Goal: Task Accomplishment & Management: Complete application form

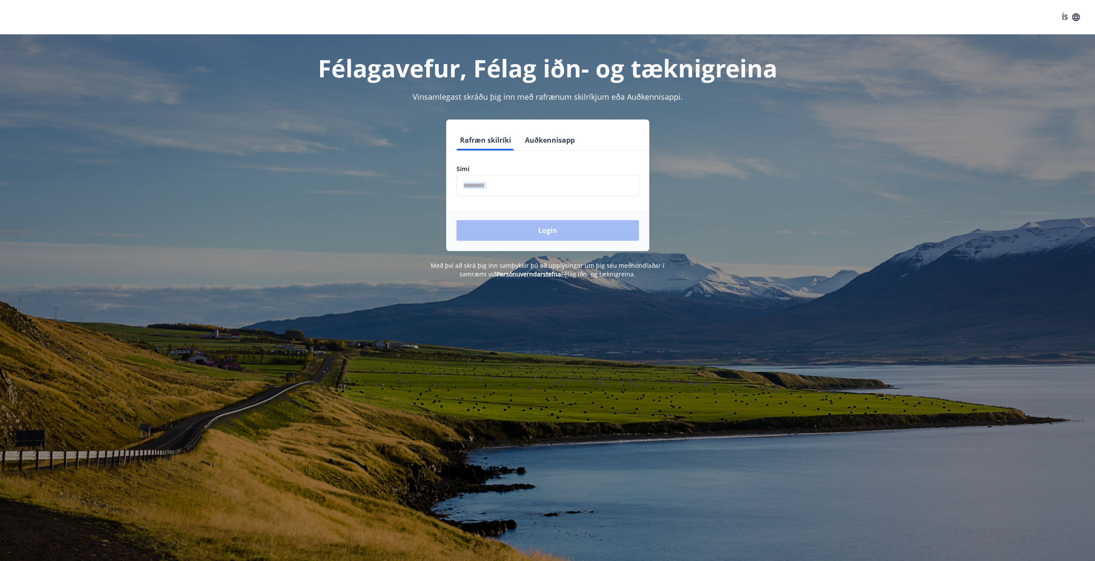
drag, startPoint x: 532, startPoint y: 188, endPoint x: 528, endPoint y: 208, distance: 19.7
click at [528, 208] on form "Rafræn skilríki Auðkennisapp Sími ​ Login" at bounding box center [547, 190] width 203 height 121
click at [529, 192] on input "phone" at bounding box center [547, 185] width 182 height 21
type input "********"
click at [525, 224] on button "Login" at bounding box center [547, 230] width 182 height 21
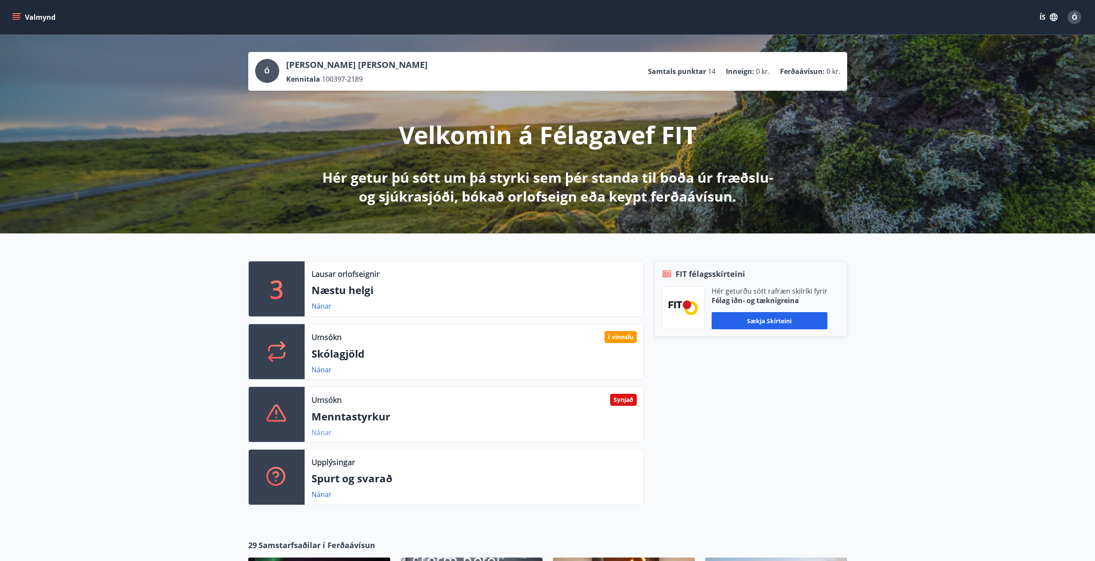
click at [317, 429] on link "Nánar" at bounding box center [321, 432] width 20 height 9
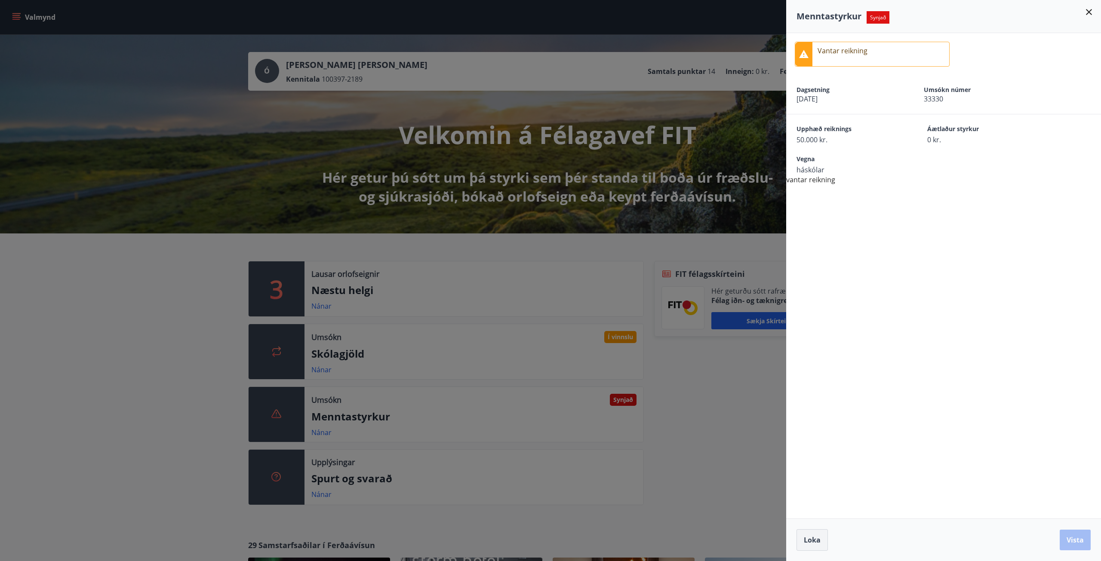
click at [811, 538] on span "Loka" at bounding box center [812, 539] width 17 height 9
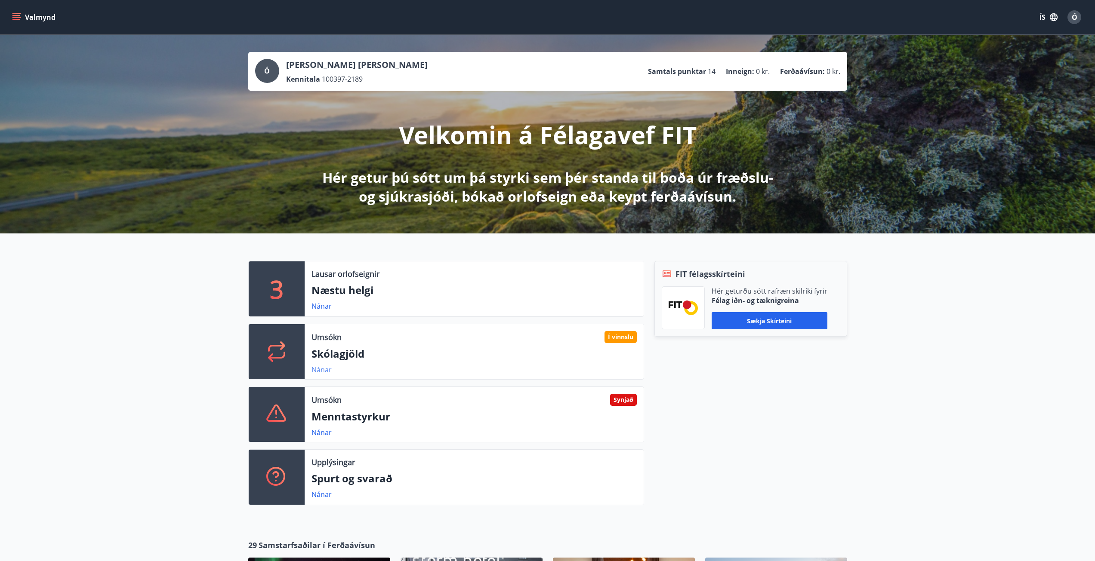
click at [323, 366] on link "Nánar" at bounding box center [321, 369] width 20 height 9
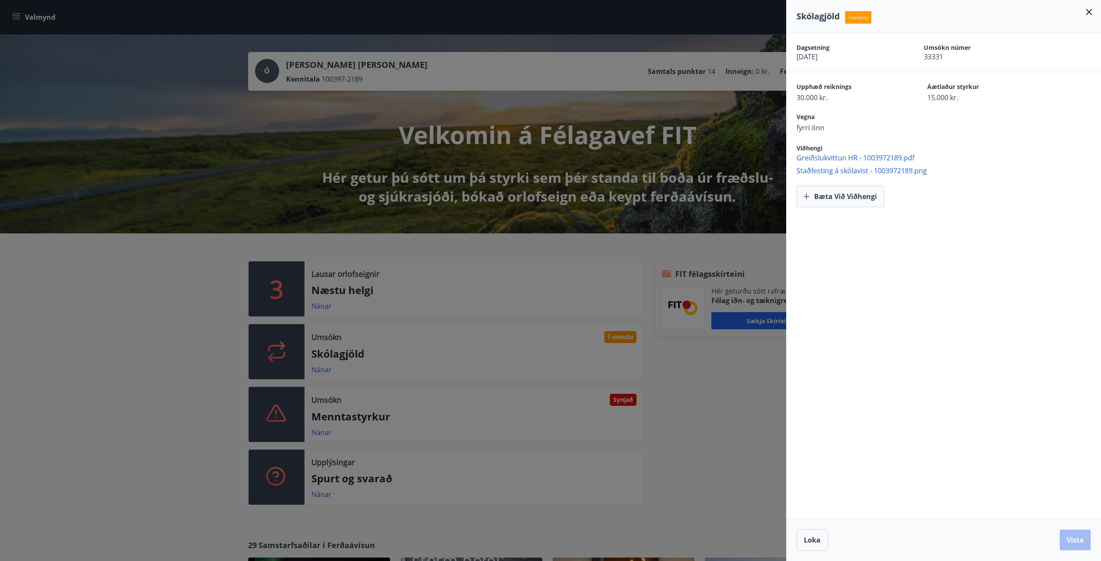
click at [748, 373] on div at bounding box center [550, 280] width 1101 height 561
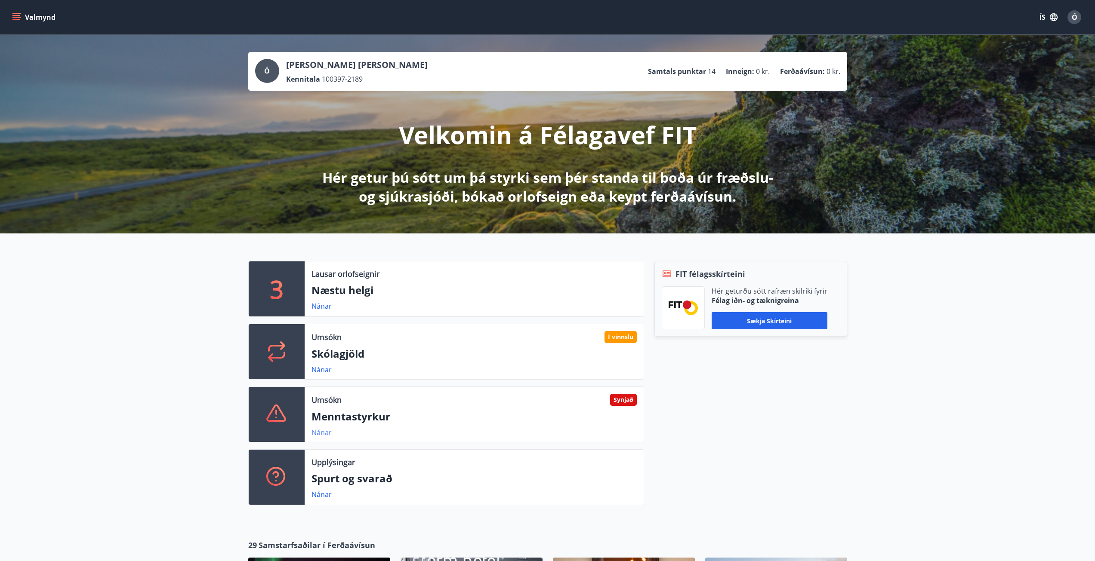
click at [320, 433] on link "Nánar" at bounding box center [321, 432] width 20 height 9
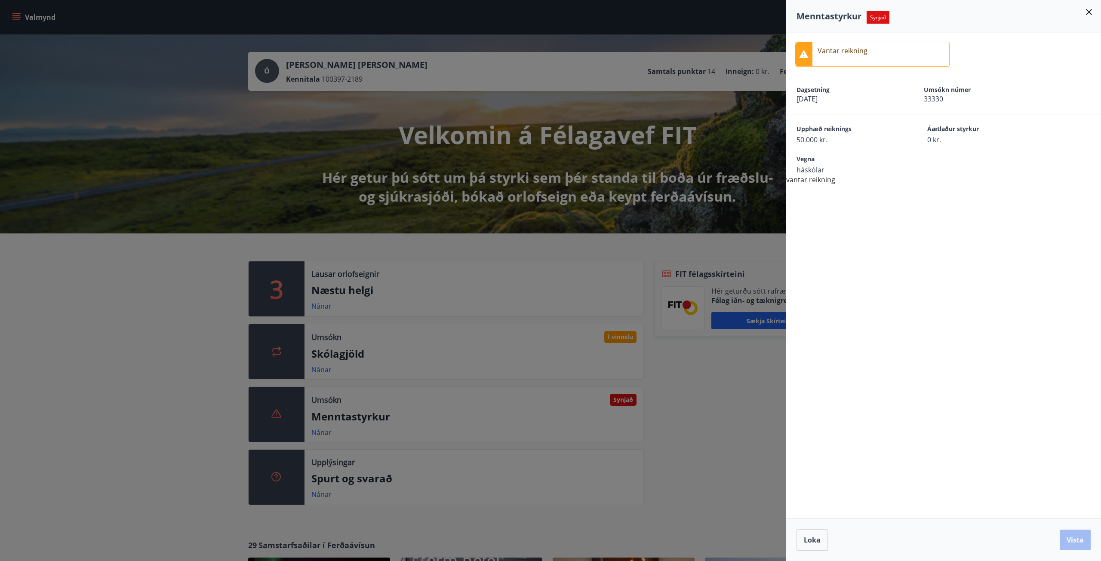
click at [838, 69] on div "Vantar reikning" at bounding box center [943, 54] width 315 height 42
click at [722, 475] on div at bounding box center [550, 280] width 1101 height 561
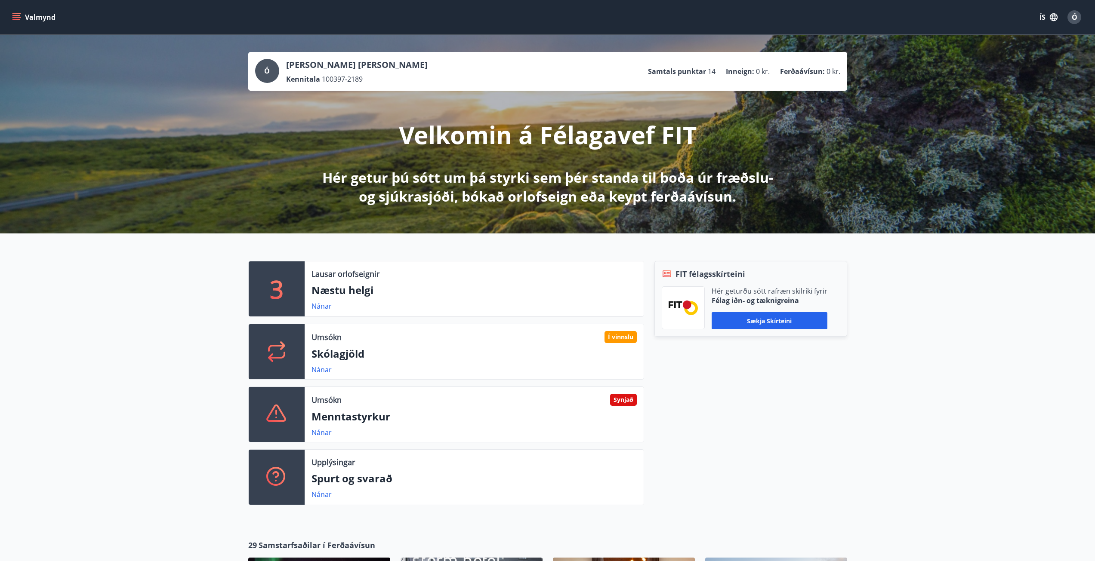
click at [25, 16] on button "Valmynd" at bounding box center [34, 16] width 49 height 15
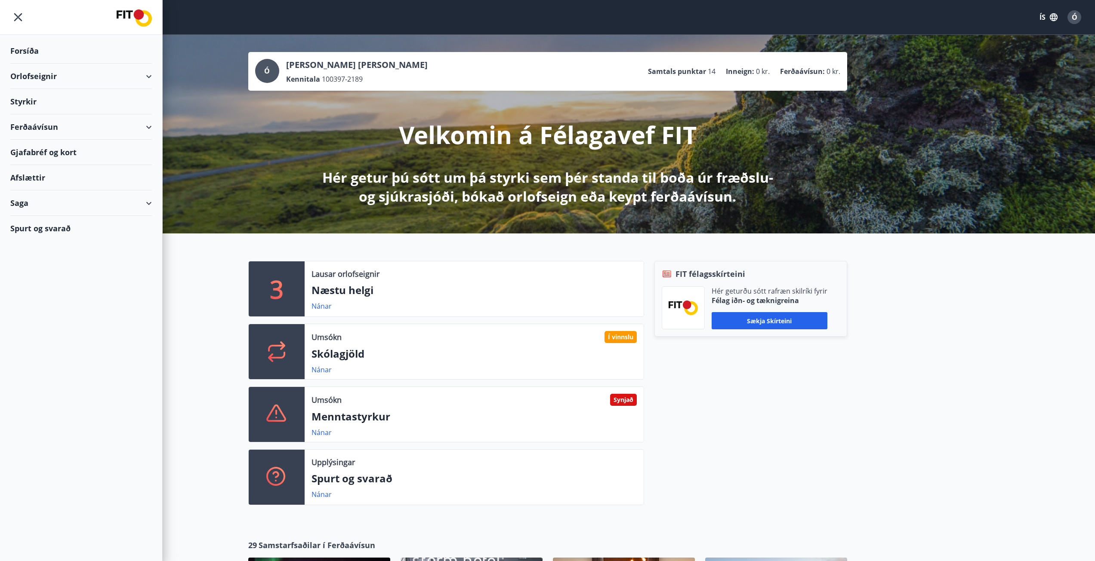
click at [151, 129] on div "Ferðaávísun" at bounding box center [81, 126] width 142 height 25
click at [144, 200] on div "Saga" at bounding box center [81, 203] width 142 height 25
click at [148, 204] on div "Saga" at bounding box center [81, 203] width 142 height 25
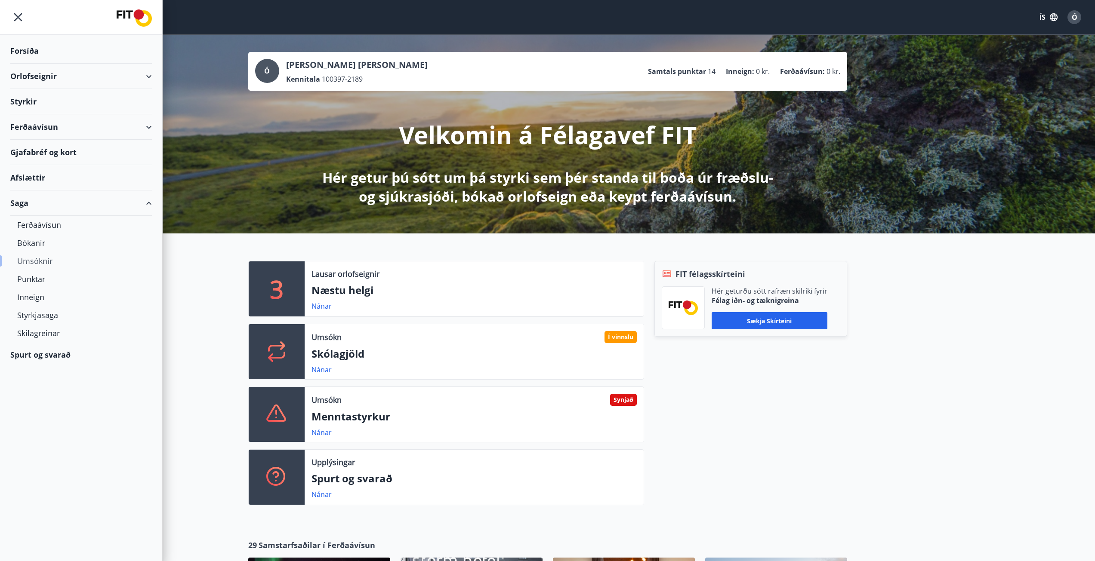
click at [47, 262] on div "Umsóknir" at bounding box center [81, 261] width 128 height 18
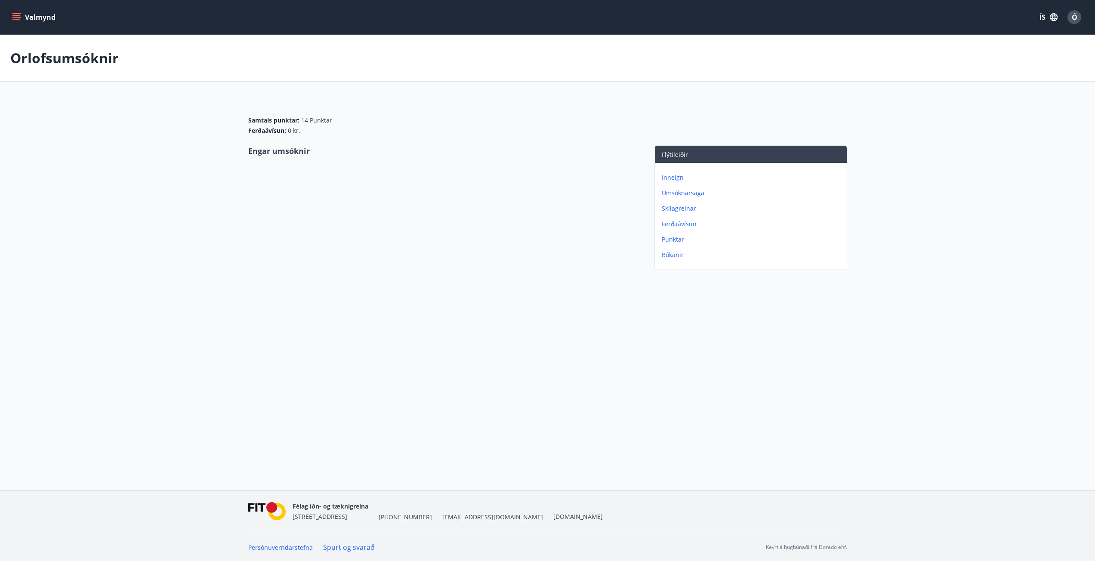
click at [683, 195] on p "Umsóknarsaga" at bounding box center [753, 193] width 182 height 9
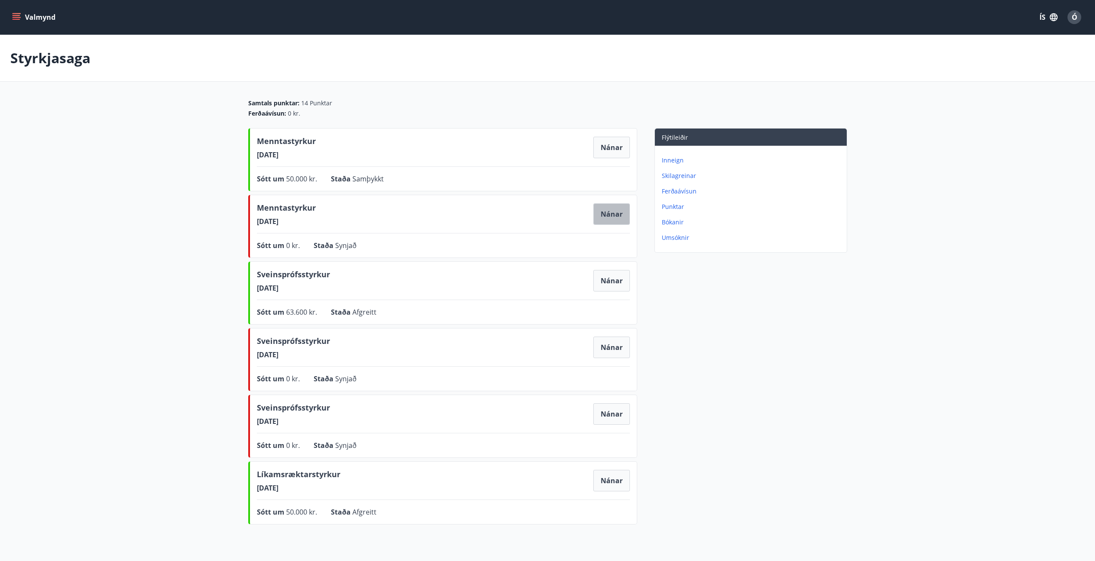
click at [610, 218] on button "Nánar" at bounding box center [611, 214] width 37 height 22
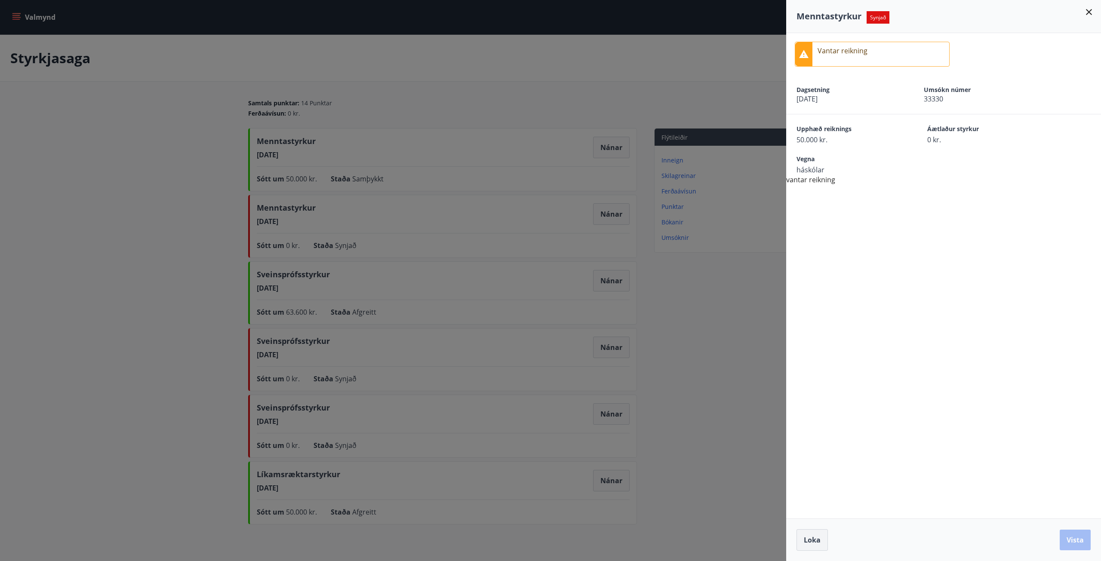
click at [806, 532] on button "Loka" at bounding box center [812, 540] width 31 height 22
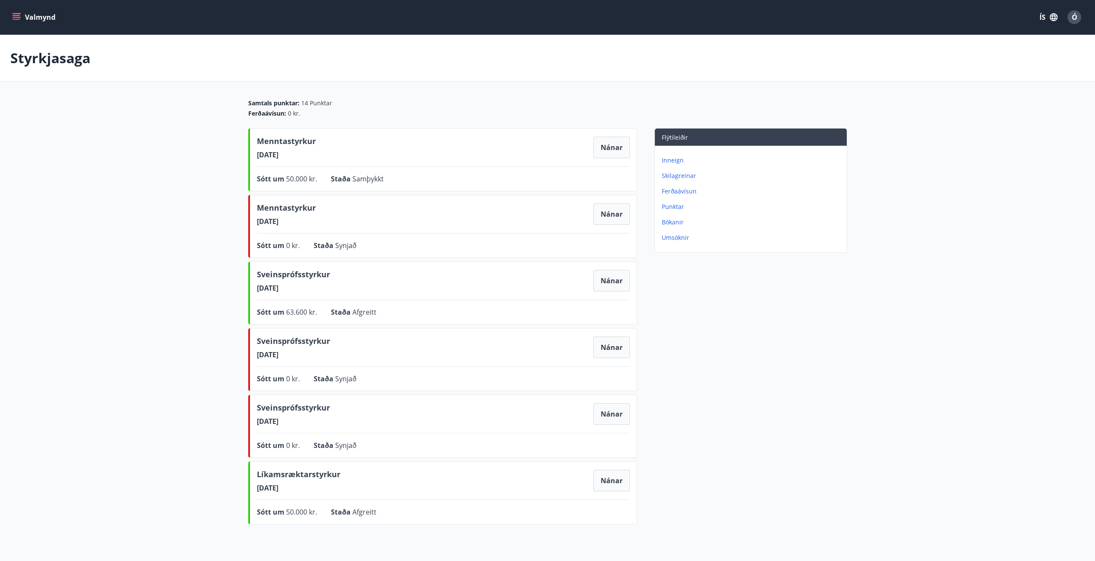
click at [672, 236] on p "Umsóknir" at bounding box center [753, 238] width 182 height 9
click at [20, 15] on icon "menu" at bounding box center [16, 17] width 9 height 9
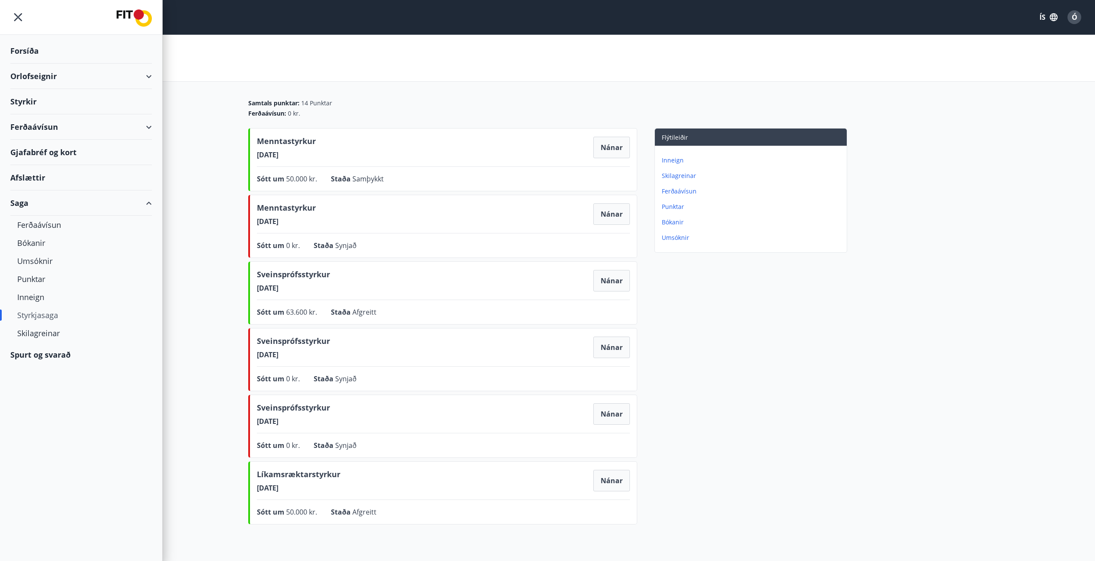
click at [148, 77] on div "Orlofseignir" at bounding box center [81, 76] width 142 height 25
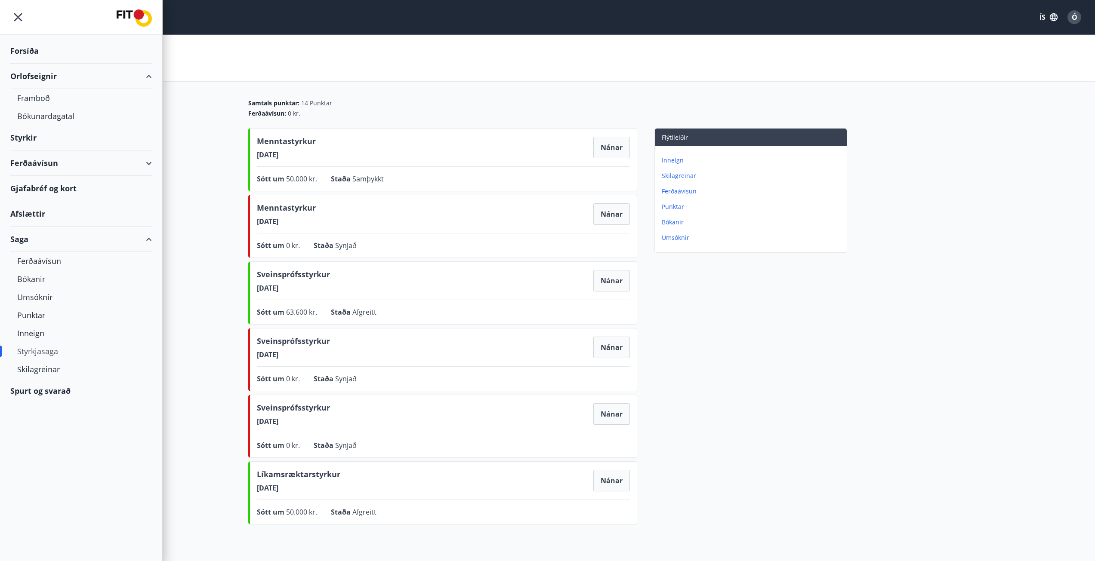
click at [151, 75] on div "Orlofseignir" at bounding box center [81, 76] width 142 height 25
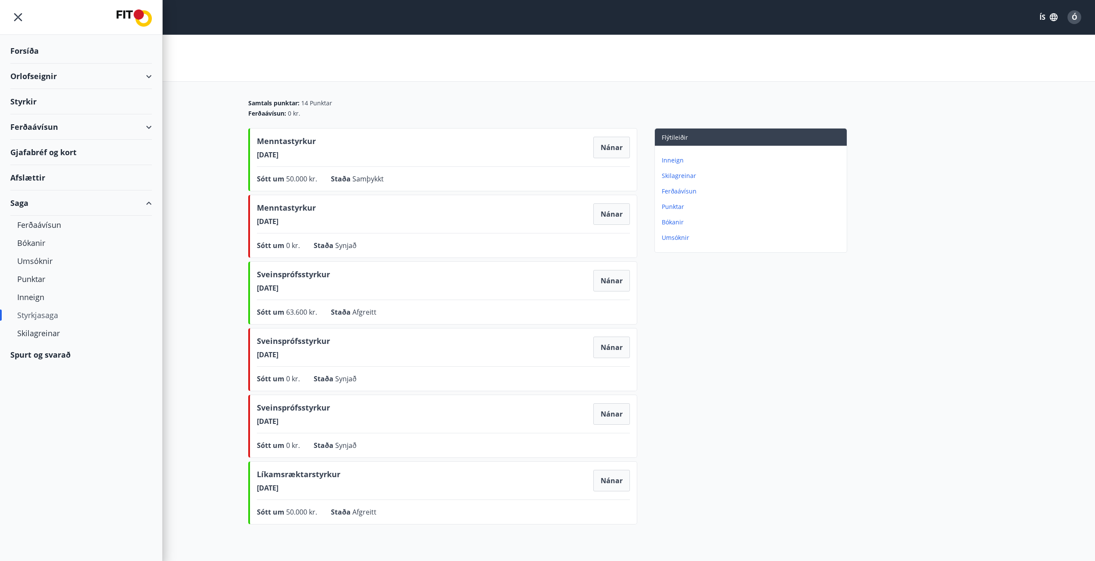
click at [135, 64] on div "Styrkir" at bounding box center [81, 50] width 142 height 25
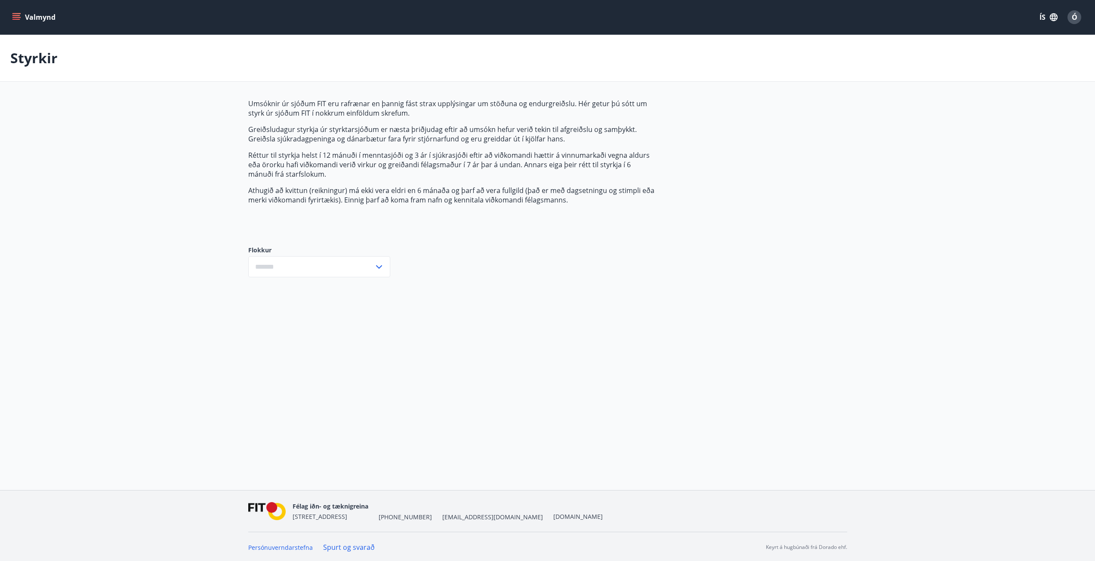
type input "***"
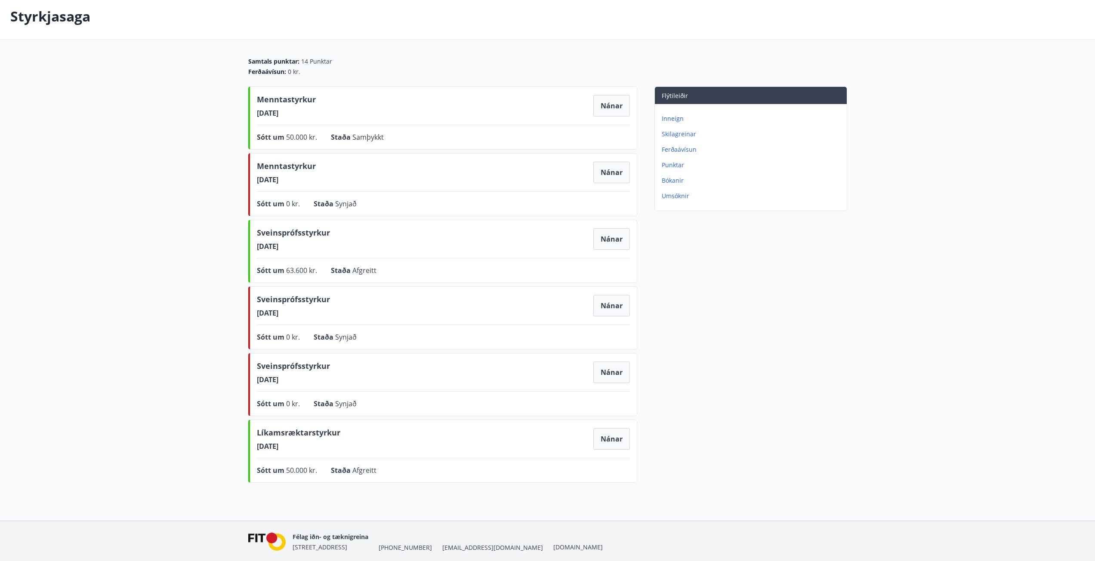
scroll to position [74, 0]
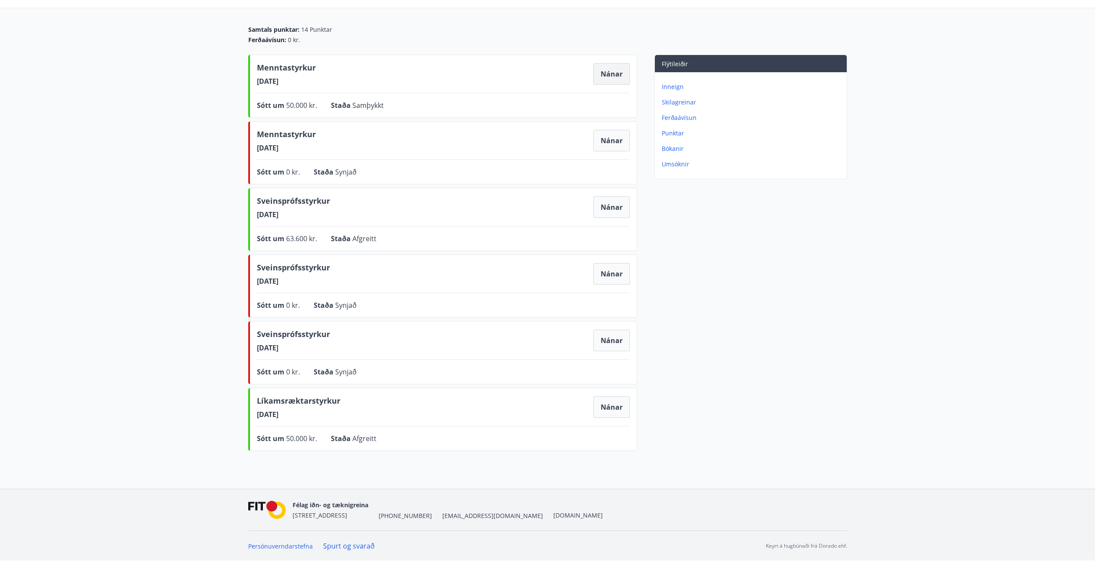
click at [609, 78] on button "Nánar" at bounding box center [611, 74] width 37 height 22
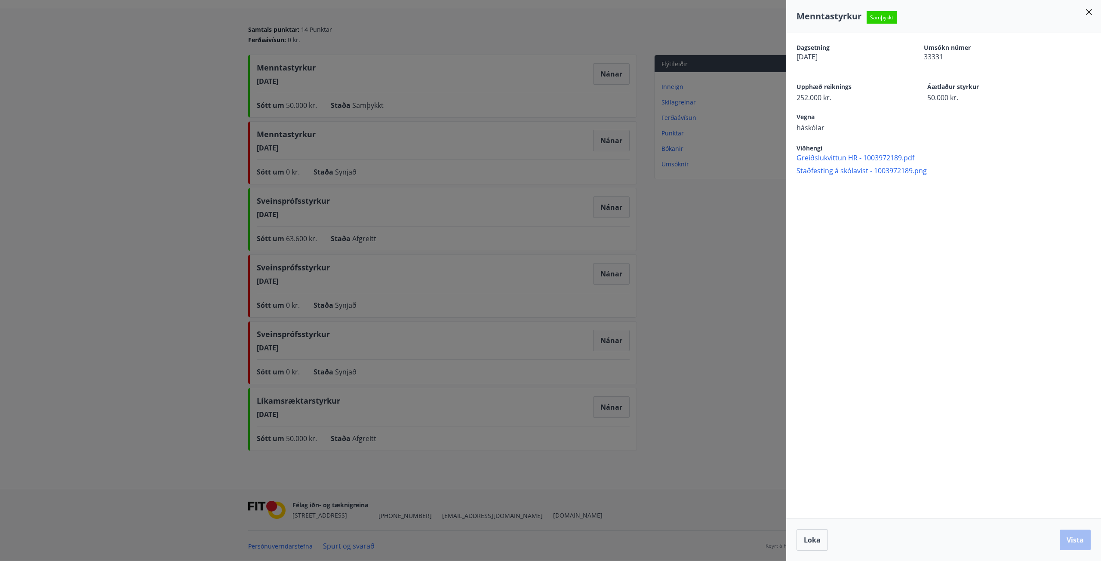
click at [764, 216] on div at bounding box center [550, 280] width 1101 height 561
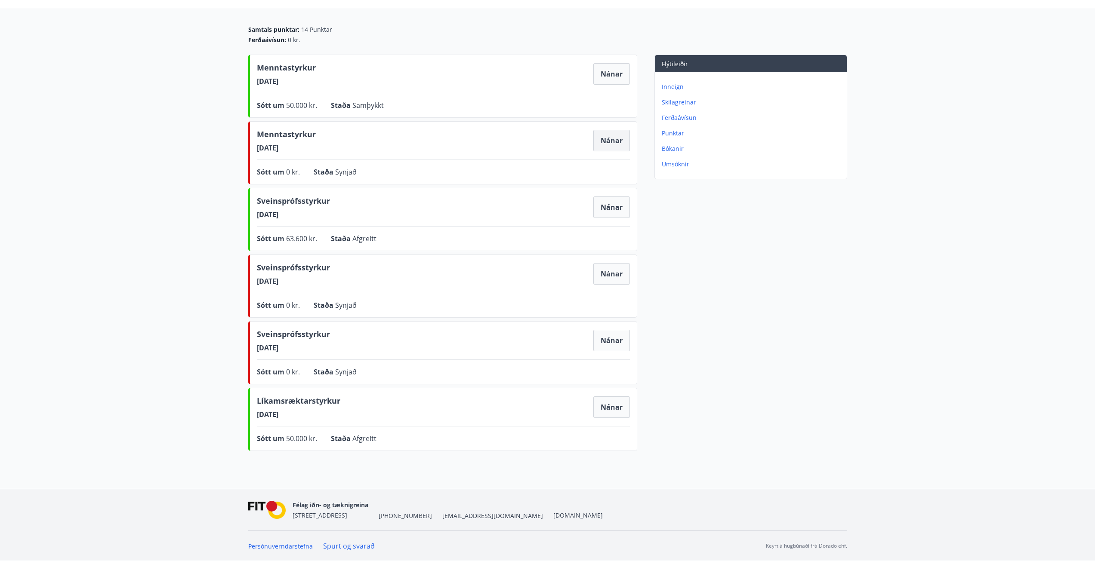
click at [622, 150] on button "Nánar" at bounding box center [611, 141] width 37 height 22
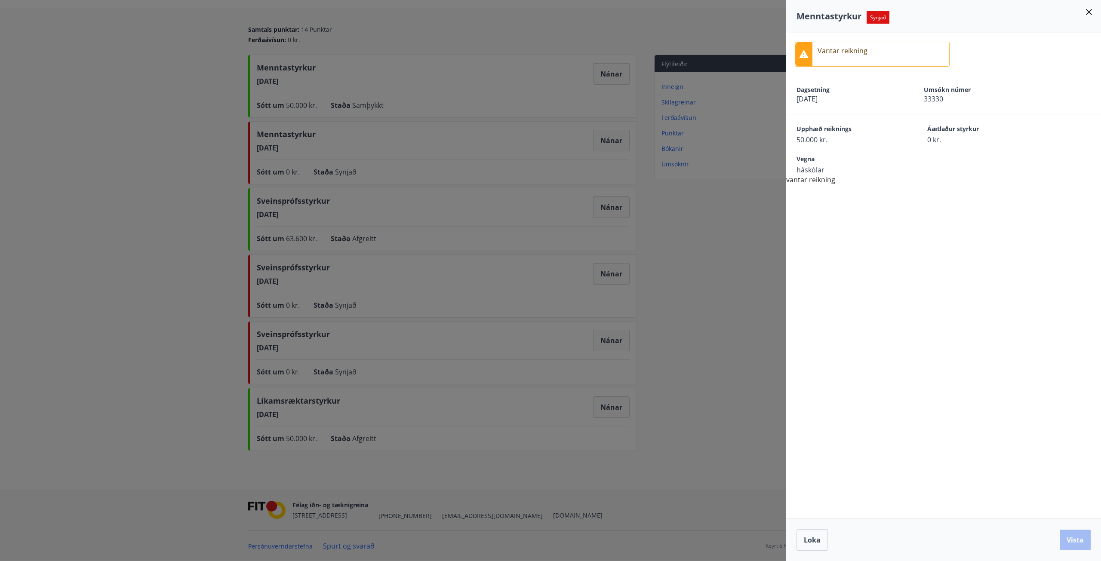
click at [699, 216] on div at bounding box center [550, 280] width 1101 height 561
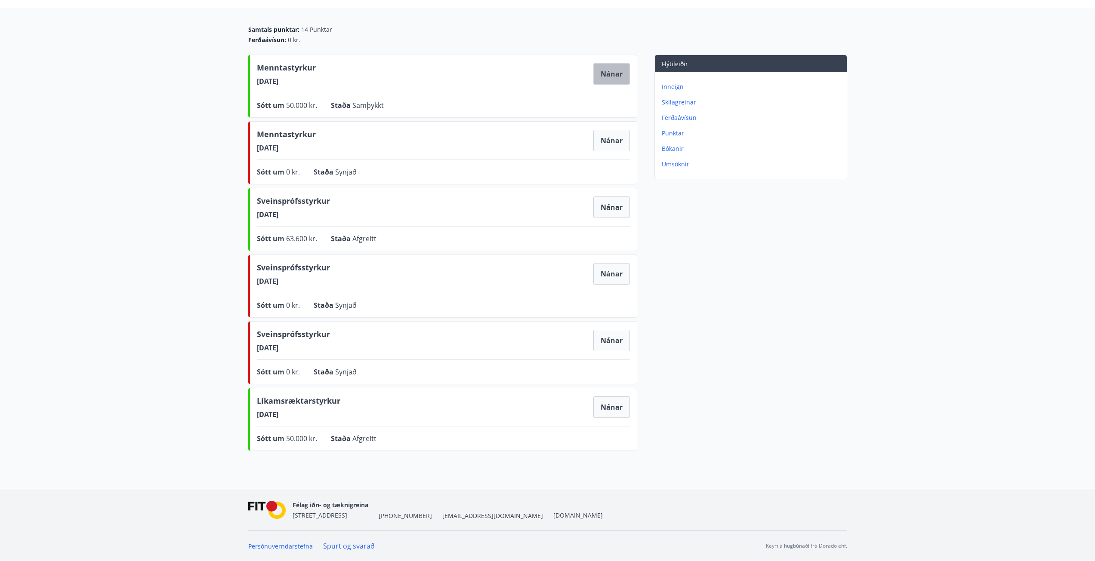
click at [597, 71] on button "Nánar" at bounding box center [611, 74] width 37 height 22
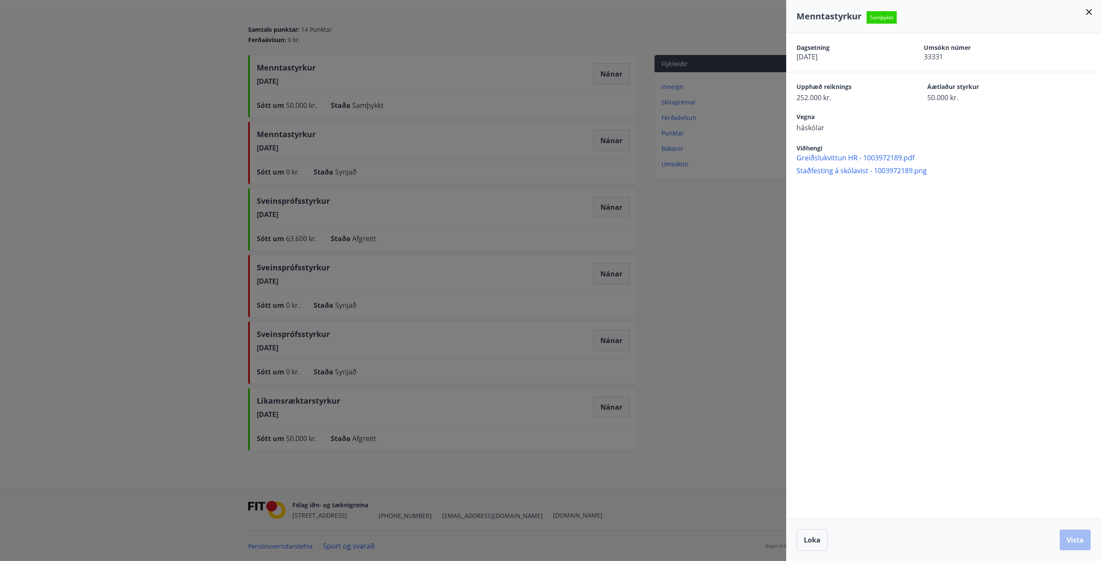
click at [728, 191] on div at bounding box center [550, 280] width 1101 height 561
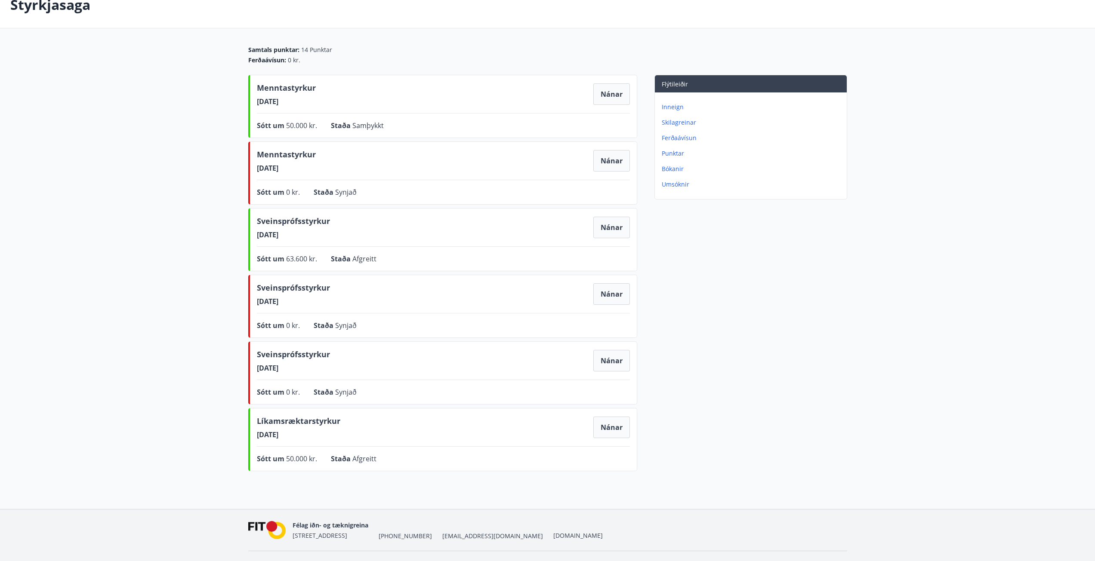
scroll to position [0, 0]
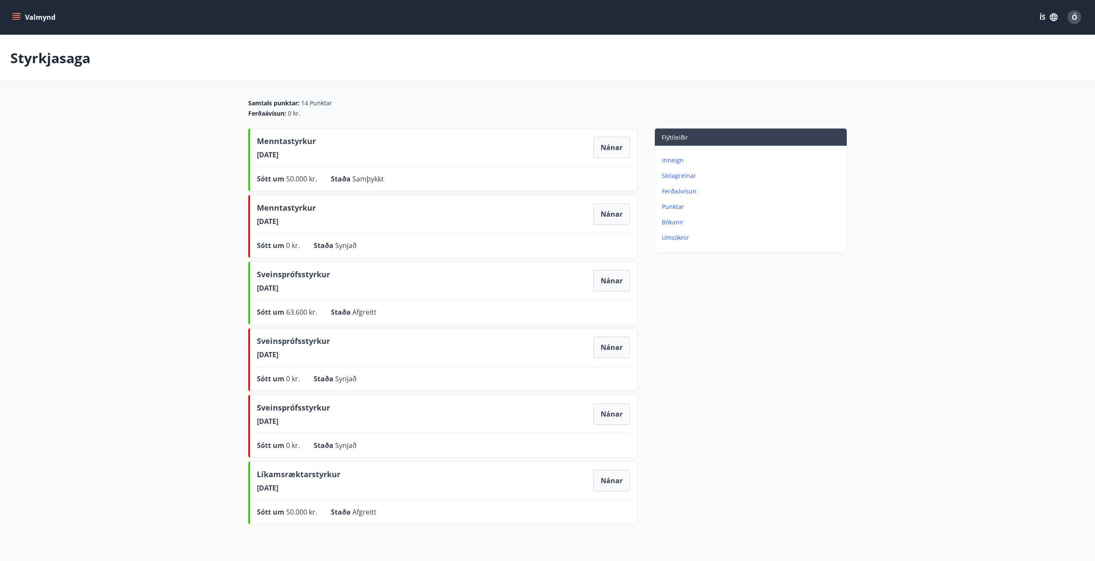
click at [19, 17] on icon "menu" at bounding box center [16, 17] width 9 height 9
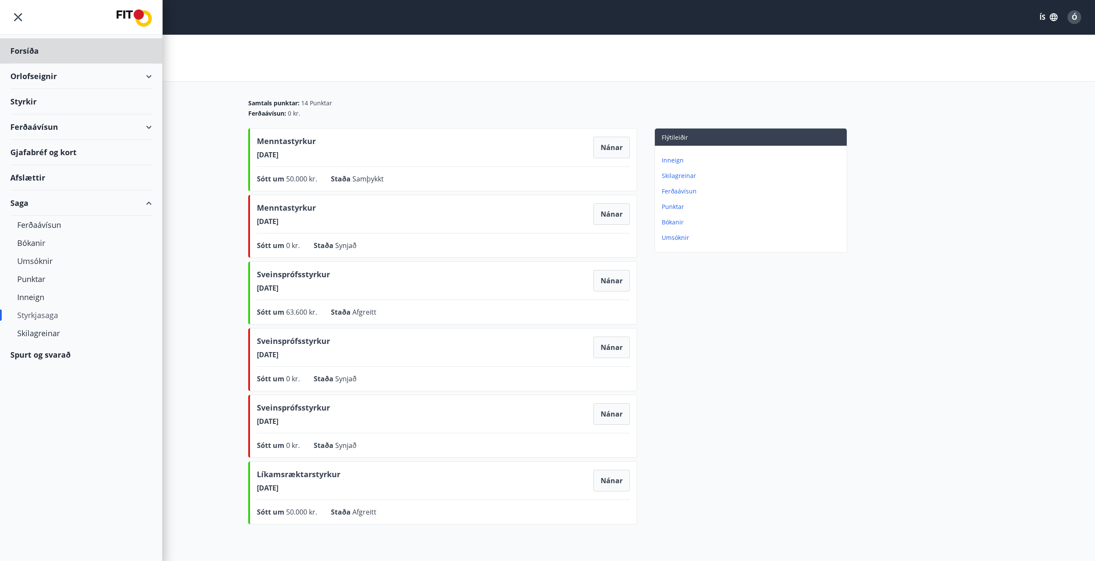
click at [26, 64] on div "Styrkir" at bounding box center [81, 50] width 142 height 25
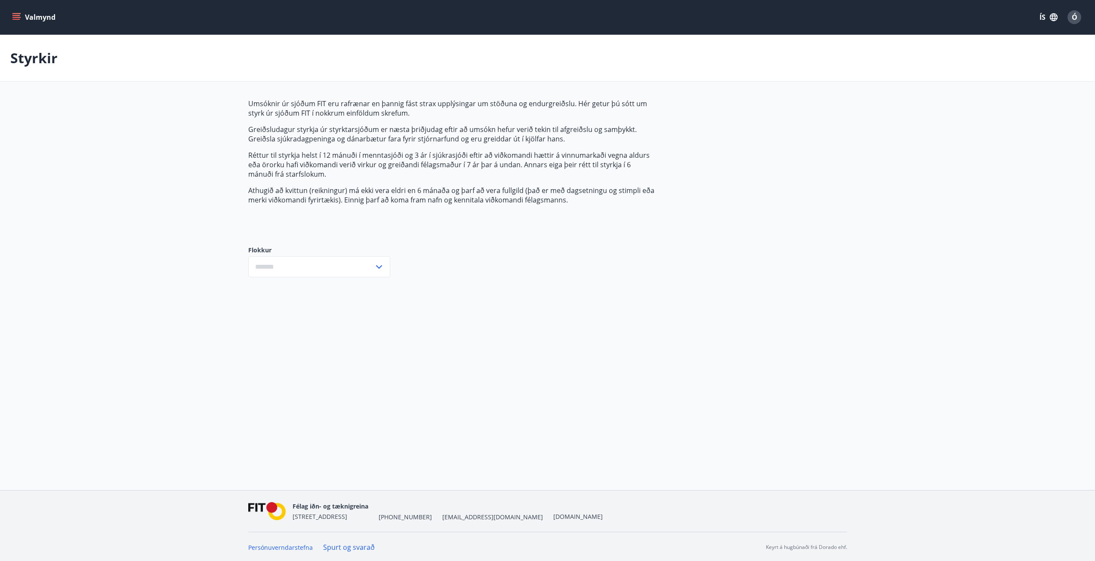
type input "***"
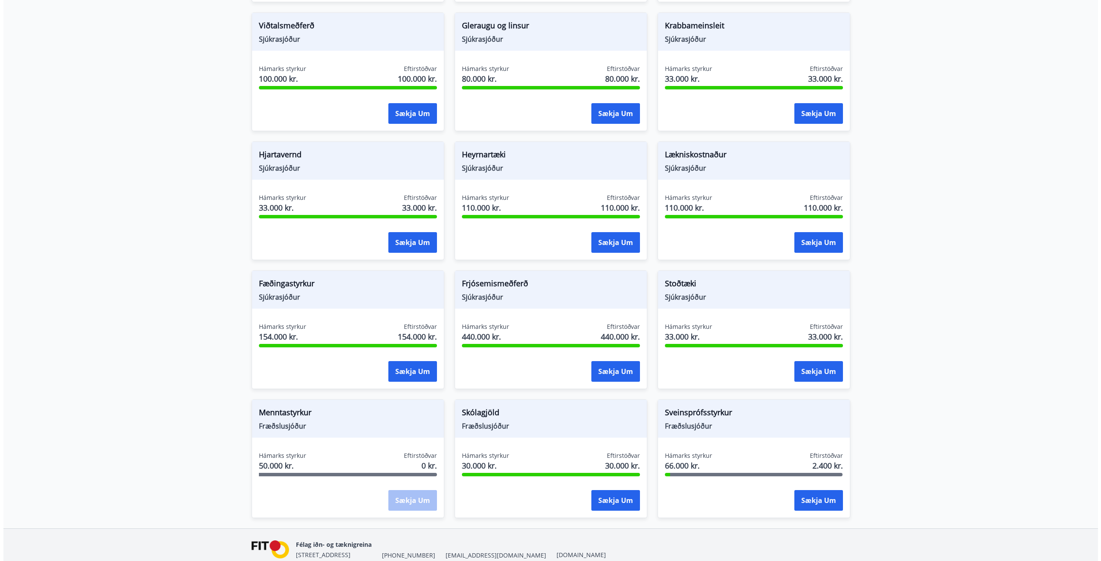
scroll to position [447, 0]
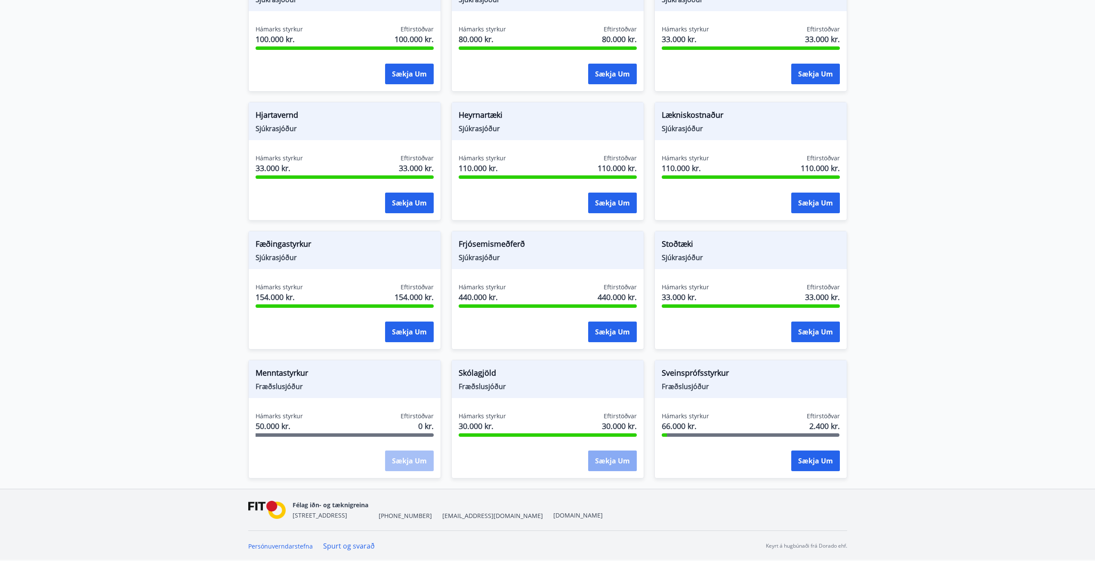
click at [606, 463] on button "Sækja um" at bounding box center [612, 461] width 49 height 21
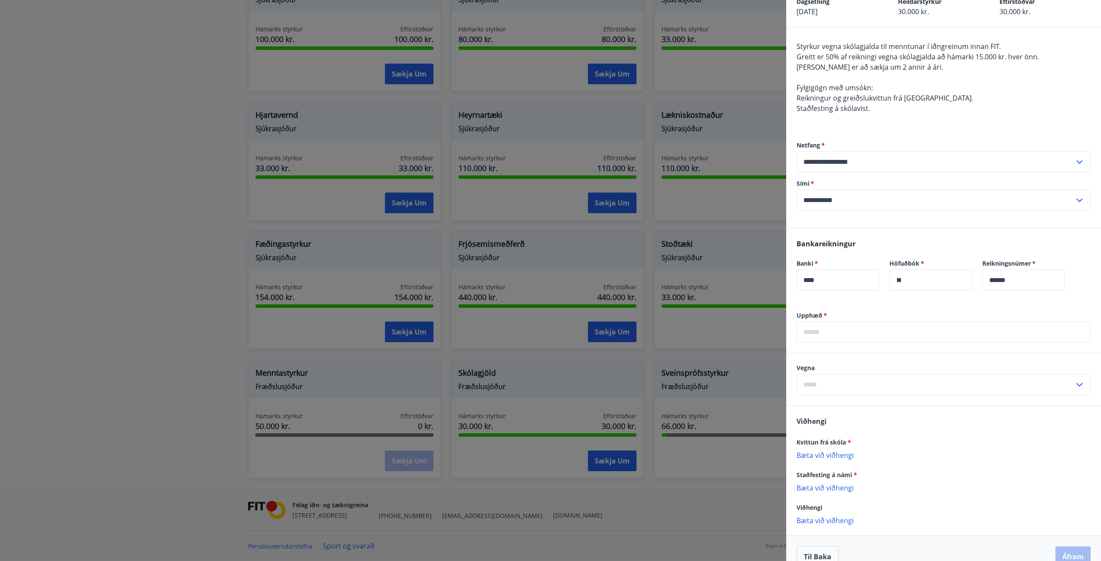
scroll to position [66, 0]
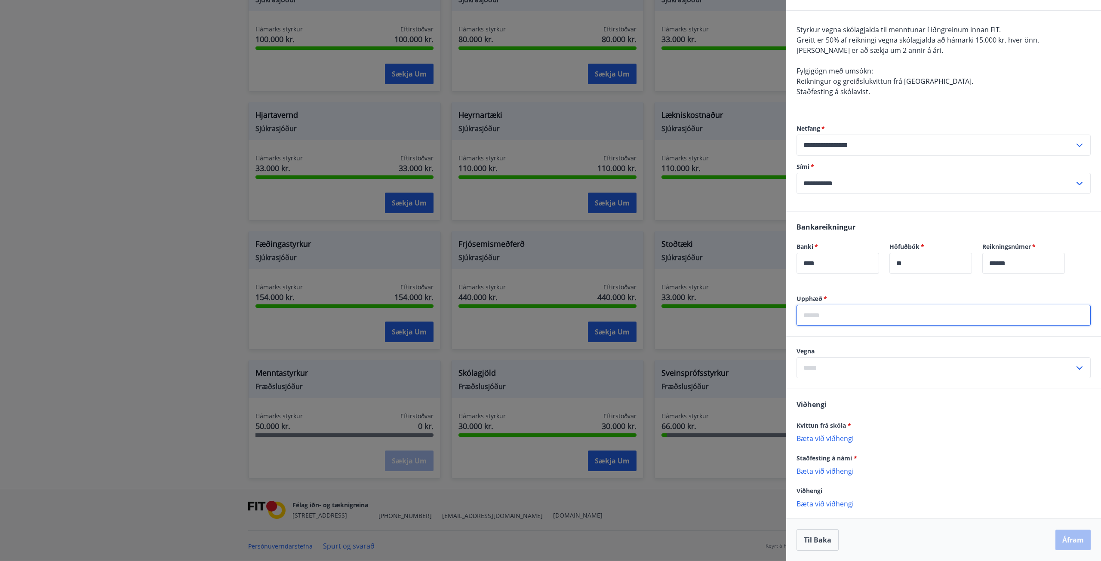
click at [867, 313] on input "text" at bounding box center [944, 315] width 294 height 21
type input "*****"
click at [836, 369] on input "text" at bounding box center [936, 367] width 278 height 21
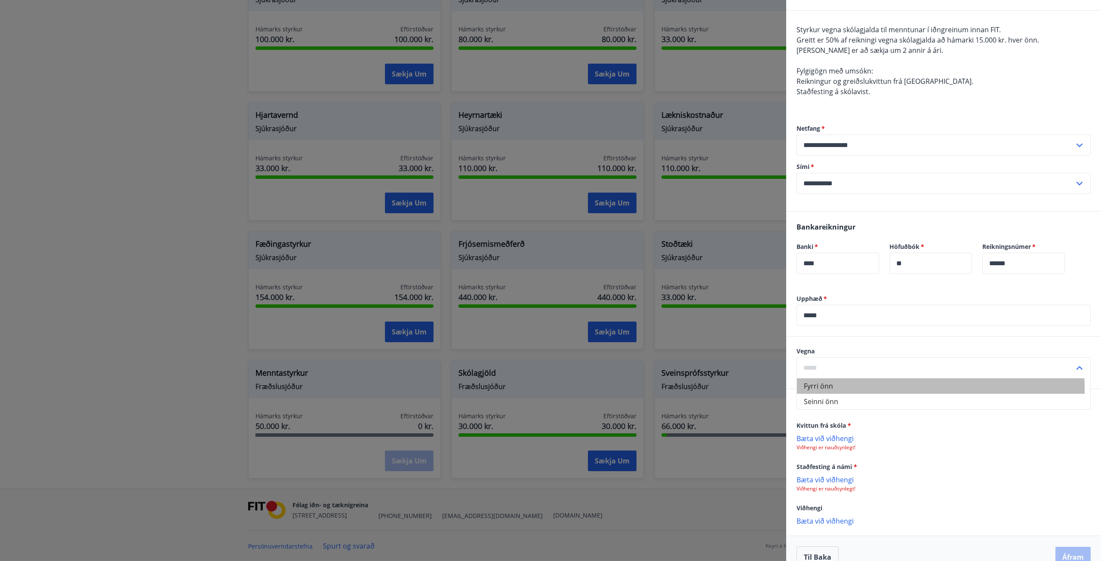
click at [818, 390] on li "Fyrri önn" at bounding box center [943, 386] width 293 height 15
type input "*********"
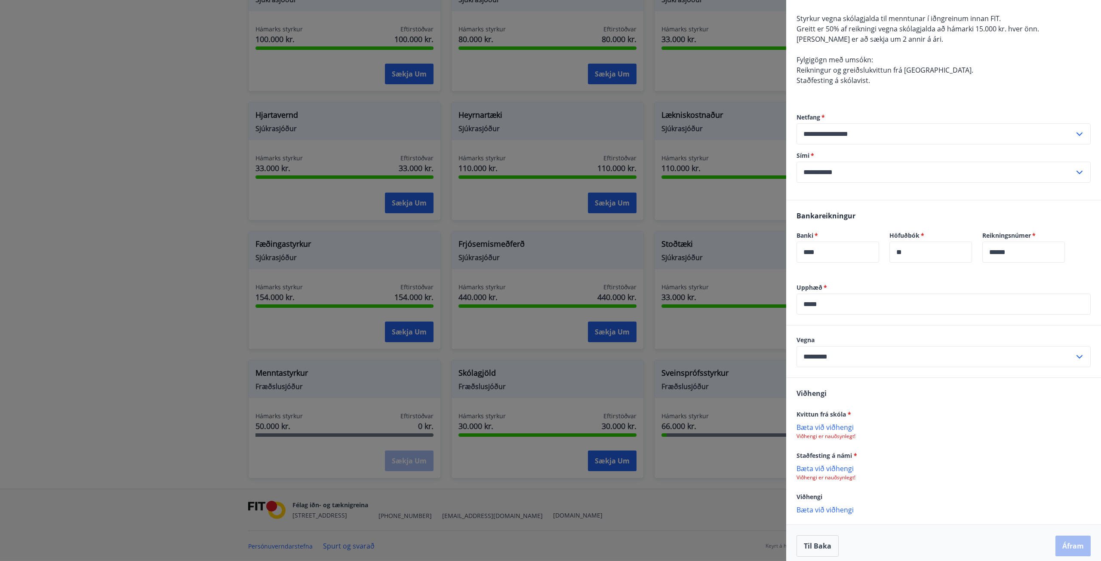
scroll to position [83, 0]
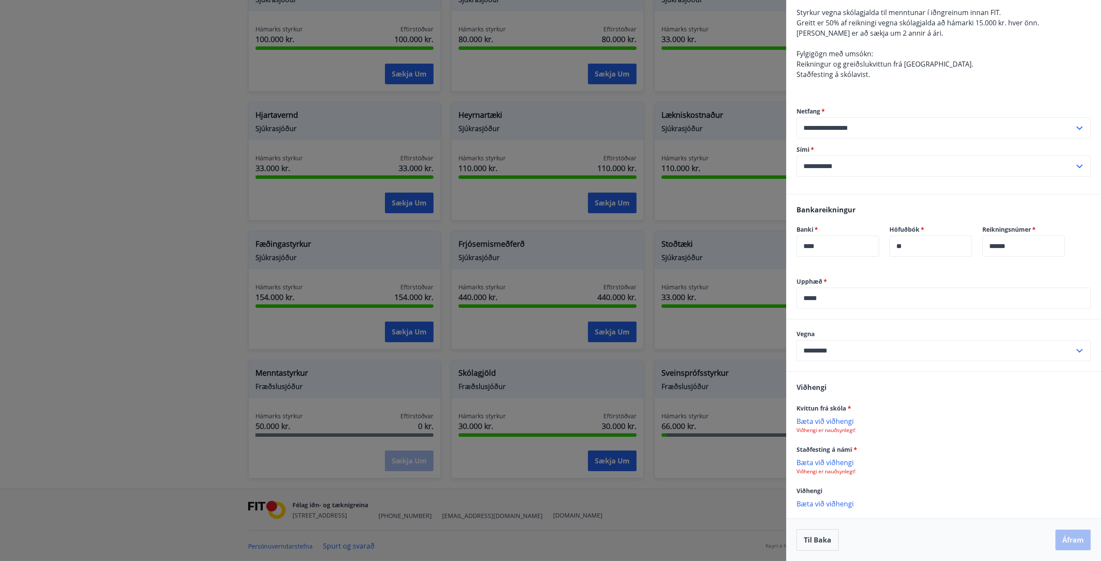
click at [816, 422] on p "Bæta við viðhengi" at bounding box center [944, 421] width 294 height 9
click at [819, 420] on p "Bæta við viðhengi" at bounding box center [944, 421] width 294 height 9
click at [830, 464] on p "Bæta við viðhengi" at bounding box center [944, 462] width 294 height 9
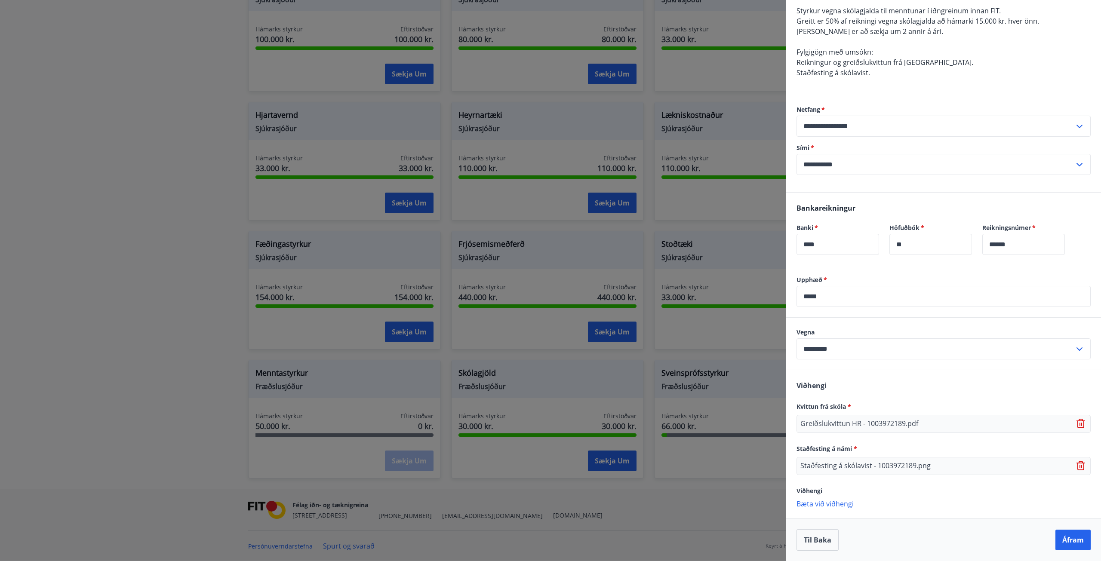
click at [829, 504] on p "Bæta við viðhengi" at bounding box center [944, 503] width 294 height 9
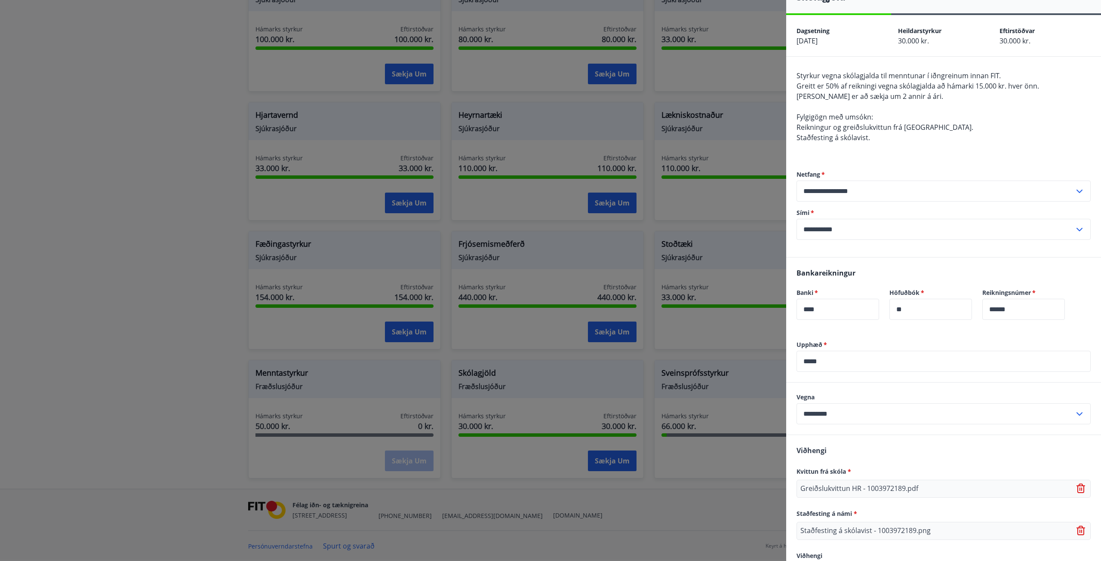
scroll to position [0, 0]
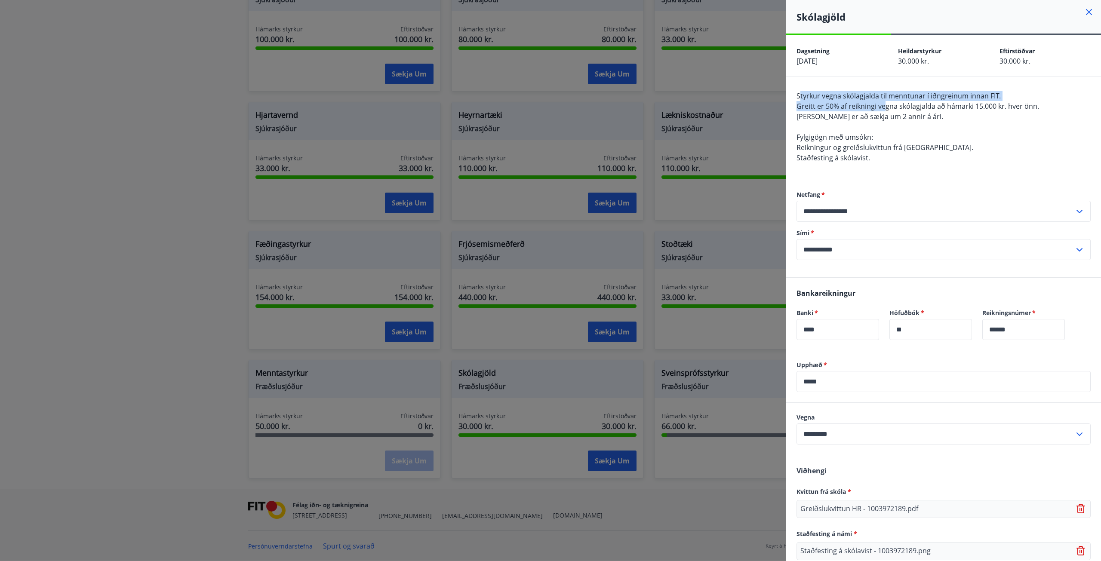
drag, startPoint x: 886, startPoint y: 104, endPoint x: 896, endPoint y: 104, distance: 9.9
click at [890, 104] on span "Styrkur vegna skólagjalda til menntunar í iðngreinum innan FIT. Greitt er 50% a…" at bounding box center [918, 126] width 243 height 71
click at [936, 108] on span "Greitt er 50% af reikningi vegna skólagjalda að hámarki 15.000 kr. hver önn." at bounding box center [918, 106] width 243 height 9
drag, startPoint x: 806, startPoint y: 105, endPoint x: 917, endPoint y: 107, distance: 111.4
click at [908, 107] on span "Greitt er 50% af reikningi vegna skólagjalda að hámarki 15.000 kr. hver önn." at bounding box center [918, 106] width 243 height 9
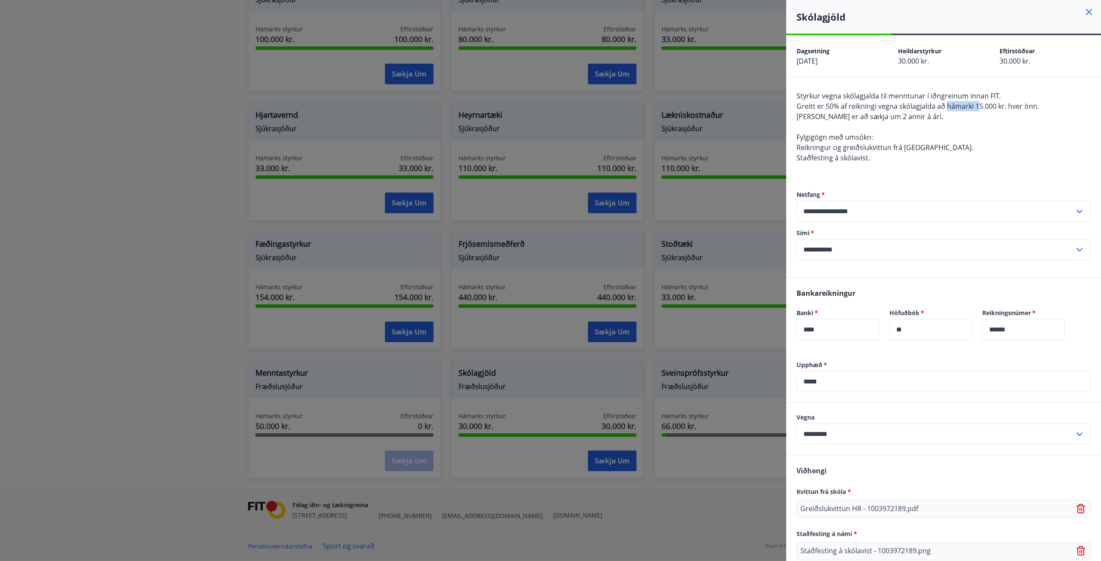
drag, startPoint x: 983, startPoint y: 110, endPoint x: 999, endPoint y: 110, distance: 15.9
click at [985, 110] on span "Greitt er 50% af reikningi vegna skólagjalda að hámarki 15.000 kr. hver önn." at bounding box center [918, 106] width 243 height 9
click at [1007, 113] on div "Styrkur vegna skólagjalda til menntunar í iðngreinum innan FIT. Greitt er 50% a…" at bounding box center [944, 132] width 294 height 83
drag, startPoint x: 801, startPoint y: 116, endPoint x: 928, endPoint y: 123, distance: 126.6
click at [837, 116] on span "[PERSON_NAME] er að sækja um 2 annir á ári." at bounding box center [870, 116] width 147 height 9
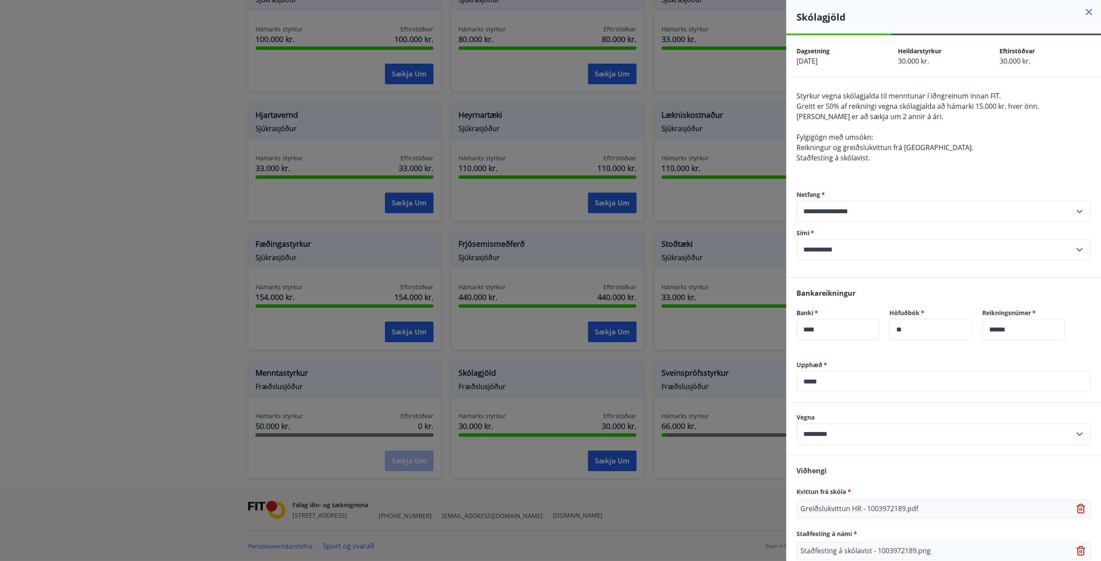
click at [883, 118] on span "[PERSON_NAME] er að sækja um 2 annir á ári." at bounding box center [870, 116] width 147 height 9
drag, startPoint x: 858, startPoint y: 114, endPoint x: 883, endPoint y: 115, distance: 25.0
click at [880, 114] on span "Styrkur vegna skólagjalda til menntunar í iðngreinum innan FIT. Greitt er 50% a…" at bounding box center [918, 126] width 243 height 71
click at [910, 120] on span "[PERSON_NAME] er að sækja um 2 annir á ári." at bounding box center [870, 116] width 147 height 9
drag, startPoint x: 826, startPoint y: 113, endPoint x: 922, endPoint y: 120, distance: 96.2
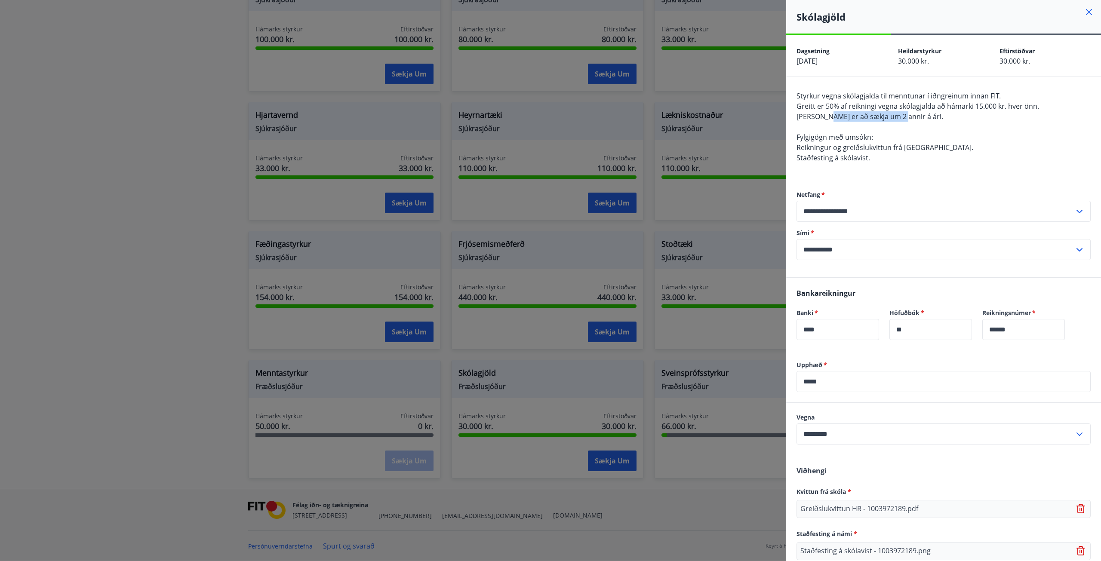
click at [902, 117] on span "[PERSON_NAME] er að sækja um 2 annir á ári." at bounding box center [870, 116] width 147 height 9
click at [926, 121] on div "Styrkur vegna skólagjalda til menntunar í iðngreinum innan FIT. Greitt er 50% a…" at bounding box center [944, 132] width 294 height 83
drag, startPoint x: 823, startPoint y: 108, endPoint x: 976, endPoint y: 119, distance: 153.5
click at [969, 118] on div "Styrkur vegna skólagjalda til menntunar í iðngreinum innan FIT. Greitt er 50% a…" at bounding box center [944, 132] width 294 height 83
click at [982, 120] on div "Styrkur vegna skólagjalda til menntunar í iðngreinum innan FIT. Greitt er 50% a…" at bounding box center [944, 132] width 294 height 83
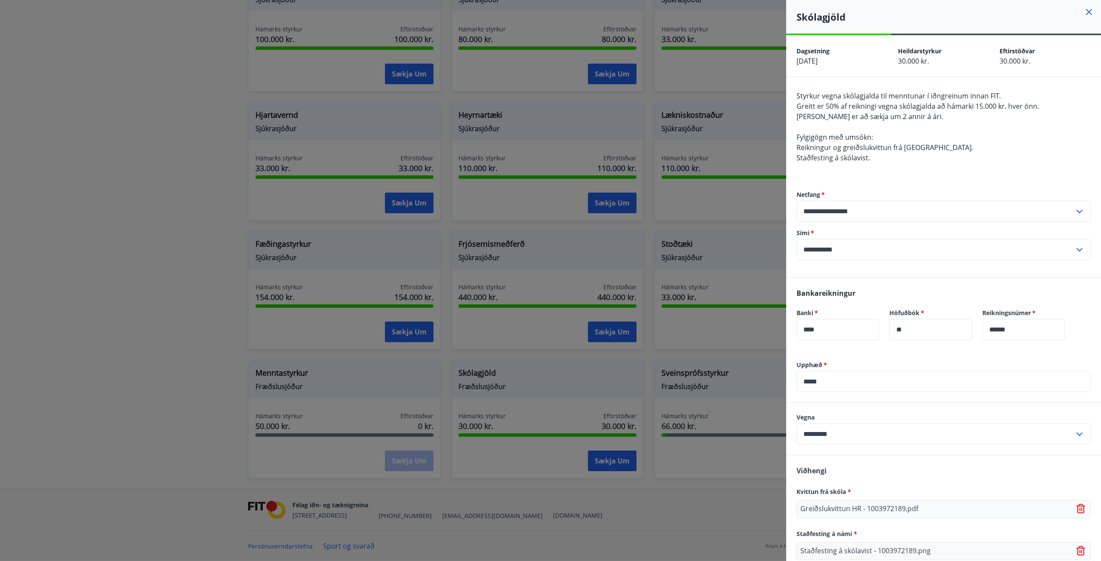
scroll to position [85, 0]
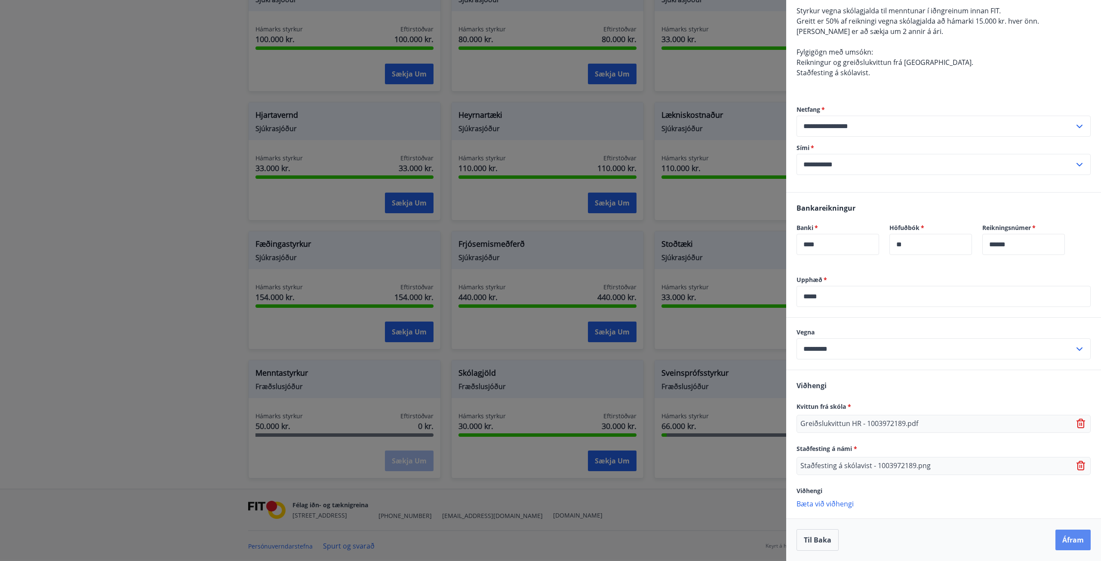
click at [1057, 539] on button "Áfram" at bounding box center [1073, 540] width 35 height 21
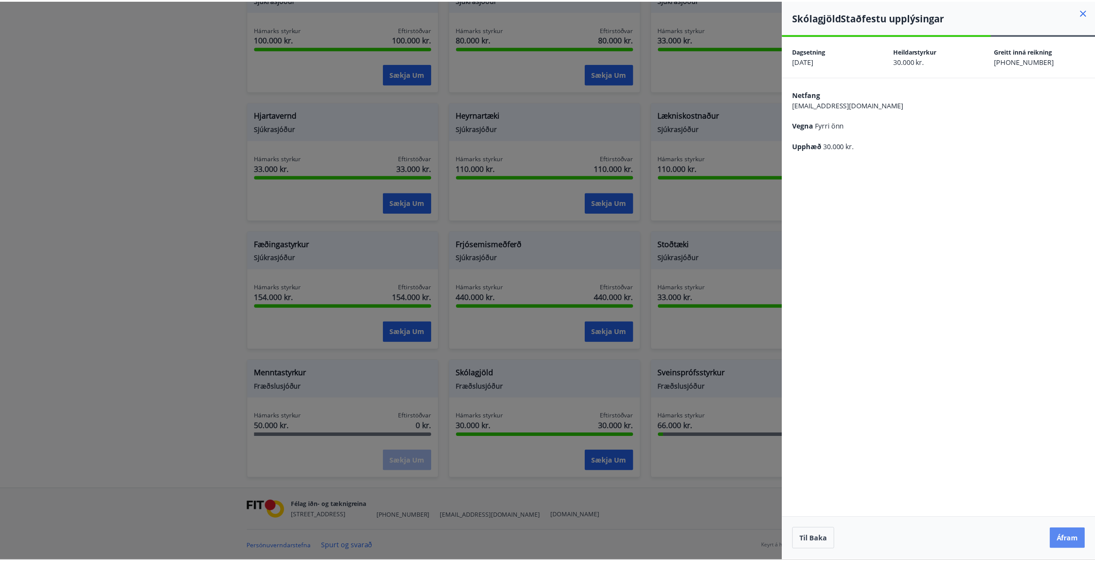
scroll to position [0, 0]
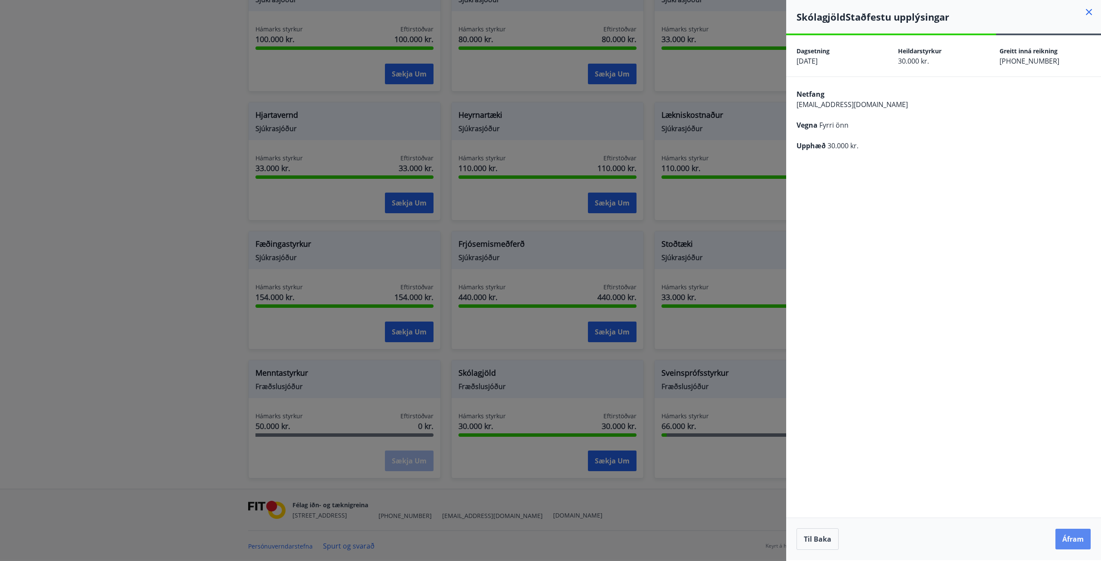
click at [1074, 542] on button "Áfram" at bounding box center [1073, 539] width 35 height 21
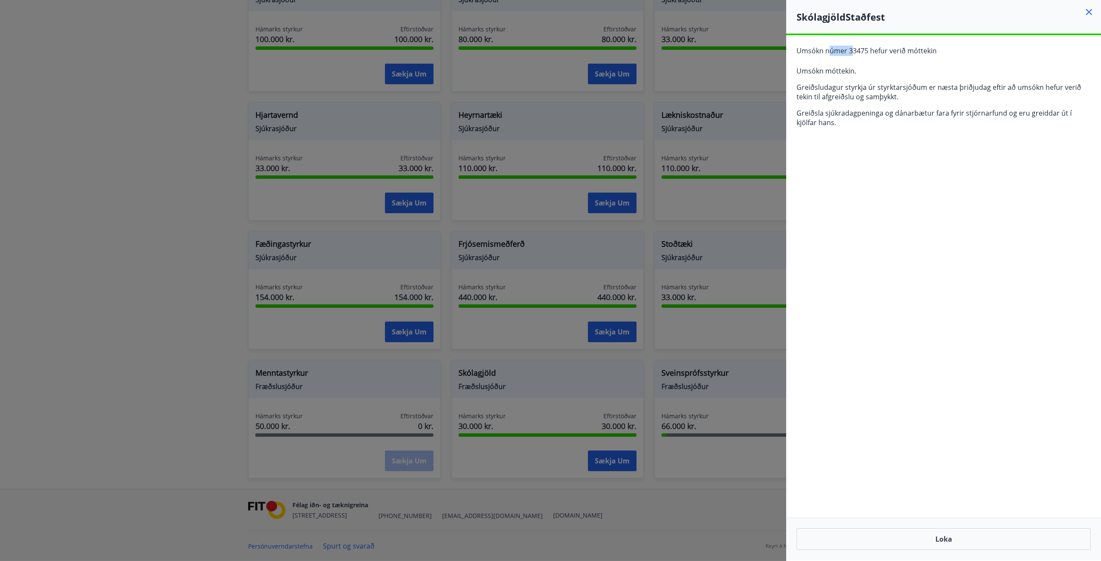
click at [898, 48] on span "Umsókn númer 33475 hefur verið móttekin" at bounding box center [867, 50] width 140 height 9
click at [922, 98] on p "Greiðsludagur styrkja úr styrktarsjóðum er næsta þriðjudag eftir að umsókn hefu…" at bounding box center [944, 92] width 294 height 19
drag, startPoint x: 863, startPoint y: 87, endPoint x: 1034, endPoint y: 90, distance: 171.2
click at [1002, 89] on p "Greiðsludagur styrkja úr styrktarsjóðum er næsta þriðjudag eftir að umsókn hefu…" at bounding box center [944, 92] width 294 height 19
click at [1047, 98] on p "Greiðsludagur styrkja úr styrktarsjóðum er næsta þriðjudag eftir að umsókn hefu…" at bounding box center [944, 92] width 294 height 19
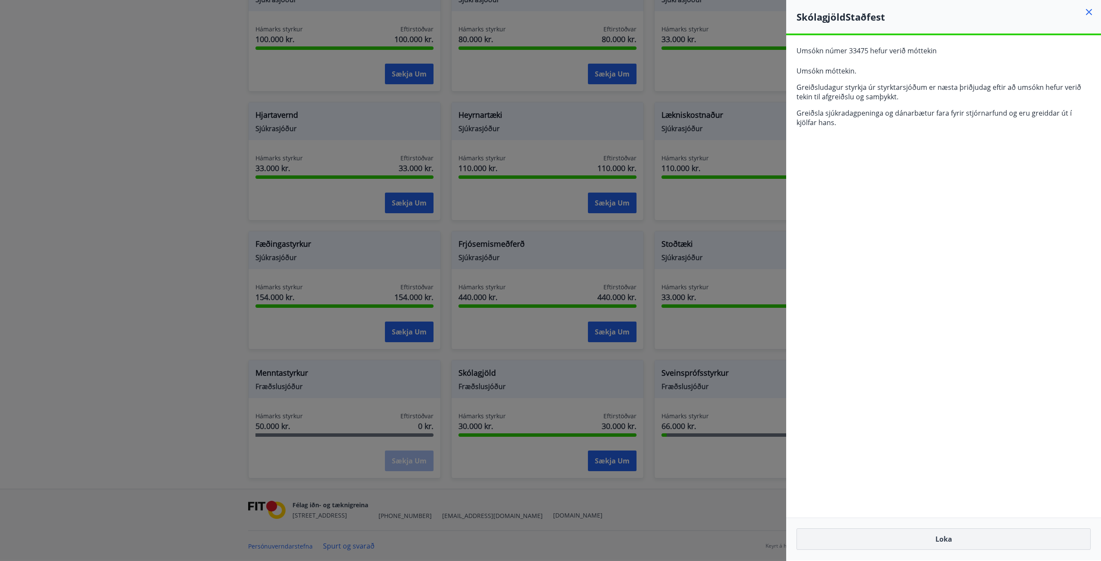
click at [977, 540] on button "Loka" at bounding box center [944, 540] width 294 height 22
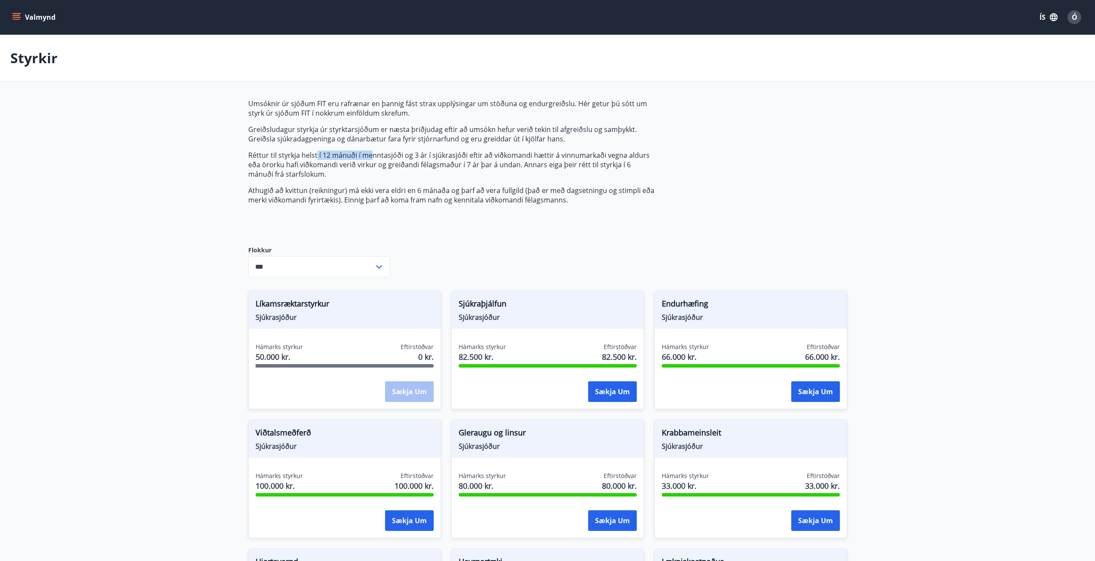
drag, startPoint x: 317, startPoint y: 155, endPoint x: 459, endPoint y: 159, distance: 142.8
click at [434, 159] on p "Réttur til styrkja helst í 12 mánuði í menntasjóði og 3 ár í sjúkrasjóði eftir …" at bounding box center [451, 165] width 406 height 28
click at [537, 175] on p "Réttur til styrkja helst í 12 mánuði í menntasjóði og 3 ár í sjúkrasjóði eftir …" at bounding box center [451, 165] width 406 height 28
drag, startPoint x: 289, startPoint y: 161, endPoint x: 351, endPoint y: 160, distance: 61.5
click at [347, 160] on p "Réttur til styrkja helst í 12 mánuði í menntasjóði og 3 ár í sjúkrasjóði eftir …" at bounding box center [451, 165] width 406 height 28
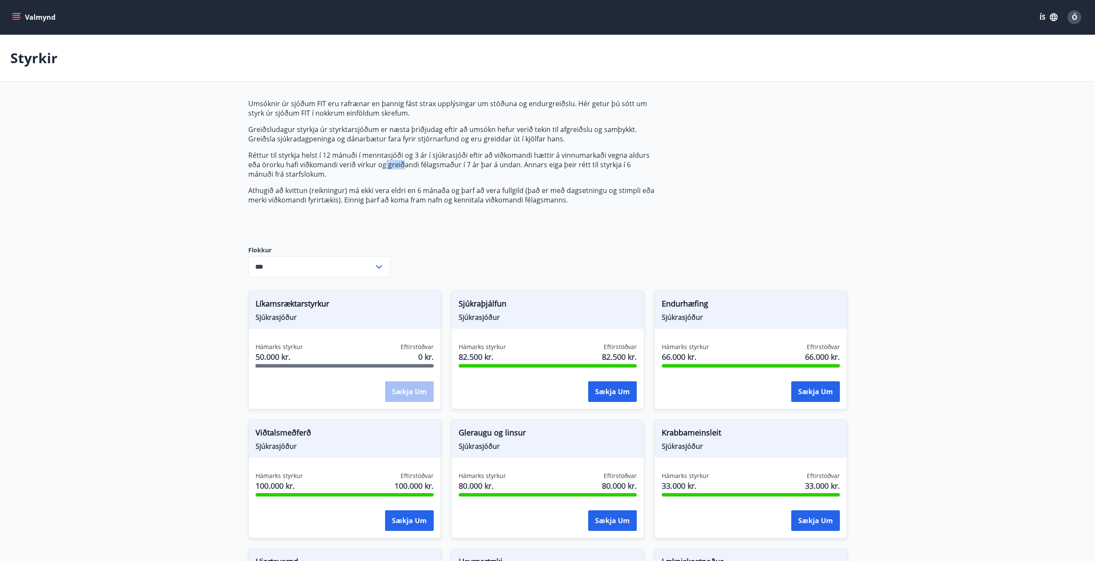
drag, startPoint x: 389, startPoint y: 160, endPoint x: 416, endPoint y: 160, distance: 27.1
click at [411, 160] on p "Réttur til styrkja helst í 12 mánuði í menntasjóði og 3 ár í sjúkrasjóði eftir …" at bounding box center [451, 165] width 406 height 28
drag, startPoint x: 520, startPoint y: 160, endPoint x: 545, endPoint y: 160, distance: 24.5
click at [527, 160] on p "Réttur til styrkja helst í 12 mánuði í menntasjóði og 3 ár í sjúkrasjóði eftir …" at bounding box center [451, 165] width 406 height 28
click at [757, 188] on div "Umsóknir úr sjóðum FIT eru rafrænar en þannig fást strax upplýsingar um stöðuna…" at bounding box center [547, 517] width 599 height 837
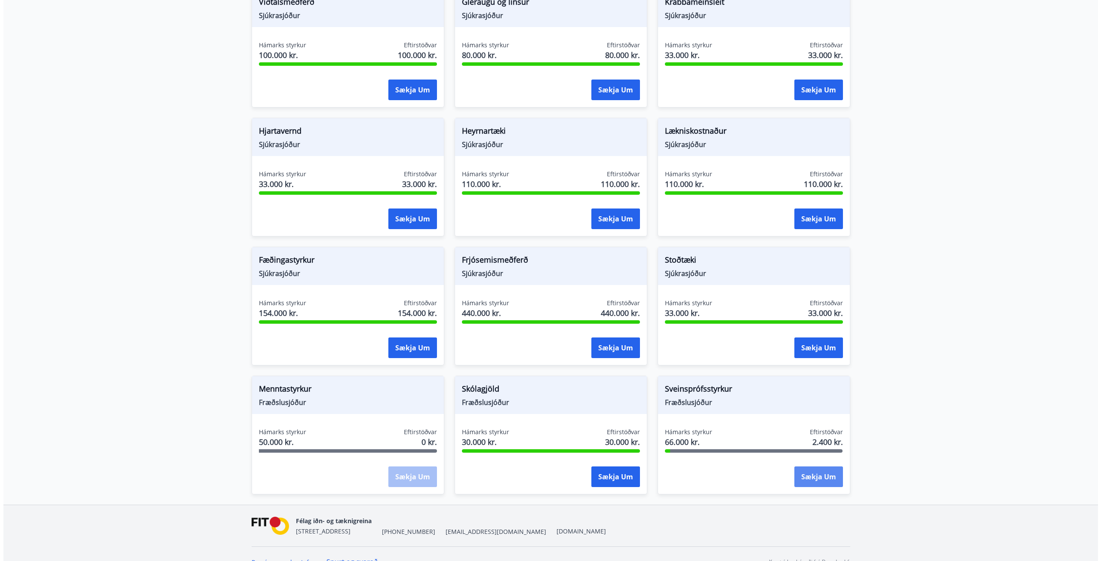
scroll to position [447, 0]
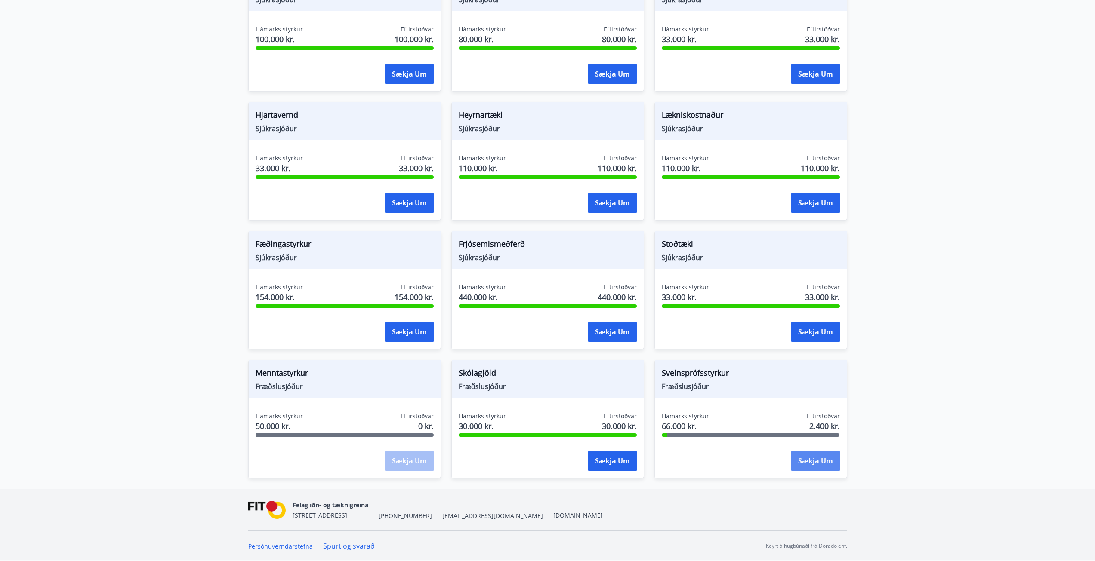
click at [820, 459] on button "Sækja um" at bounding box center [815, 461] width 49 height 21
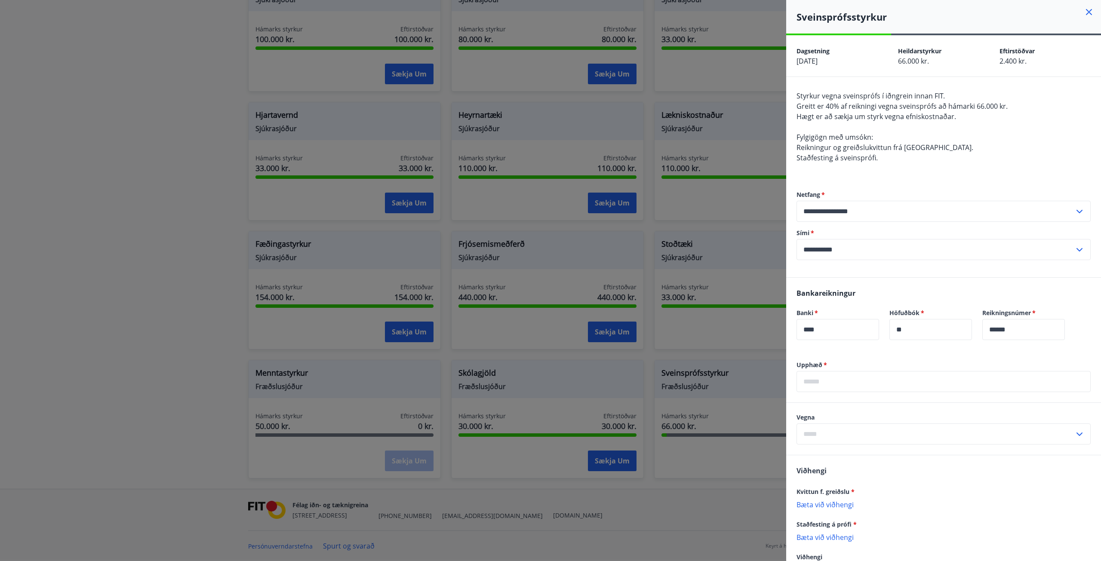
click at [855, 381] on input "text" at bounding box center [944, 381] width 294 height 21
click at [1086, 15] on icon at bounding box center [1089, 12] width 6 height 6
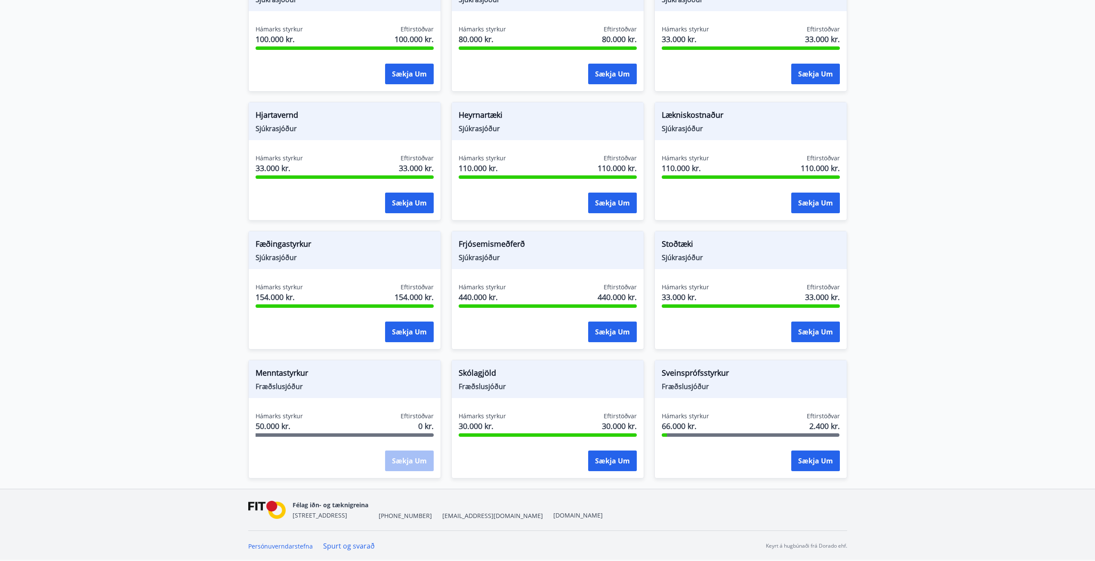
click at [812, 471] on div "Sækja um" at bounding box center [815, 462] width 49 height 22
click at [824, 447] on div "Hámarks styrkur 66.000 kr. Eftirstöðvar 2.400 kr. Sækja um" at bounding box center [751, 443] width 192 height 63
click at [819, 471] on button "Sækja um" at bounding box center [815, 461] width 49 height 21
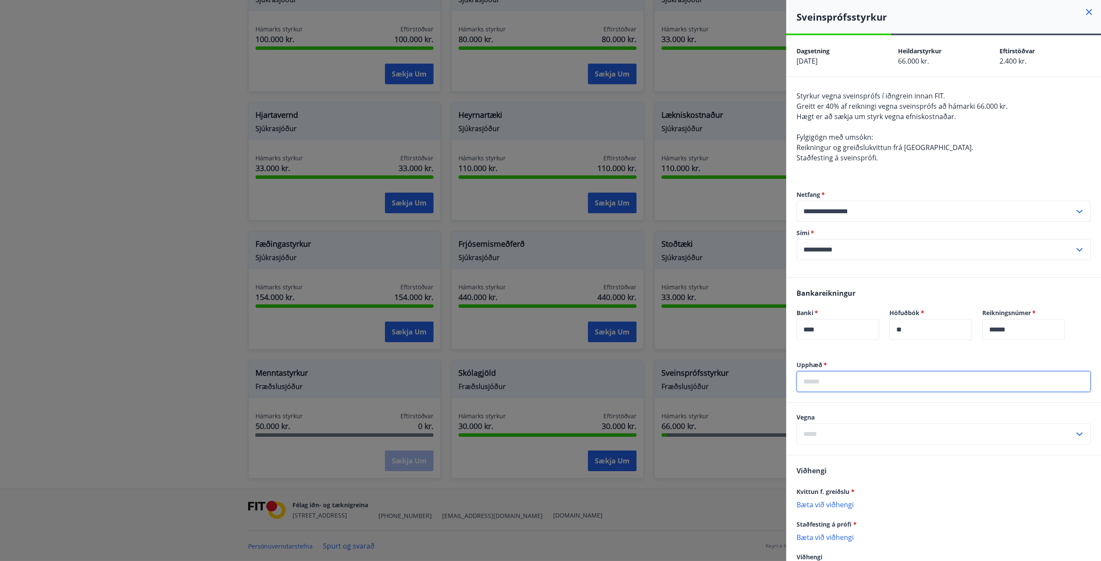
click at [835, 376] on input "text" at bounding box center [944, 381] width 294 height 21
type input "****"
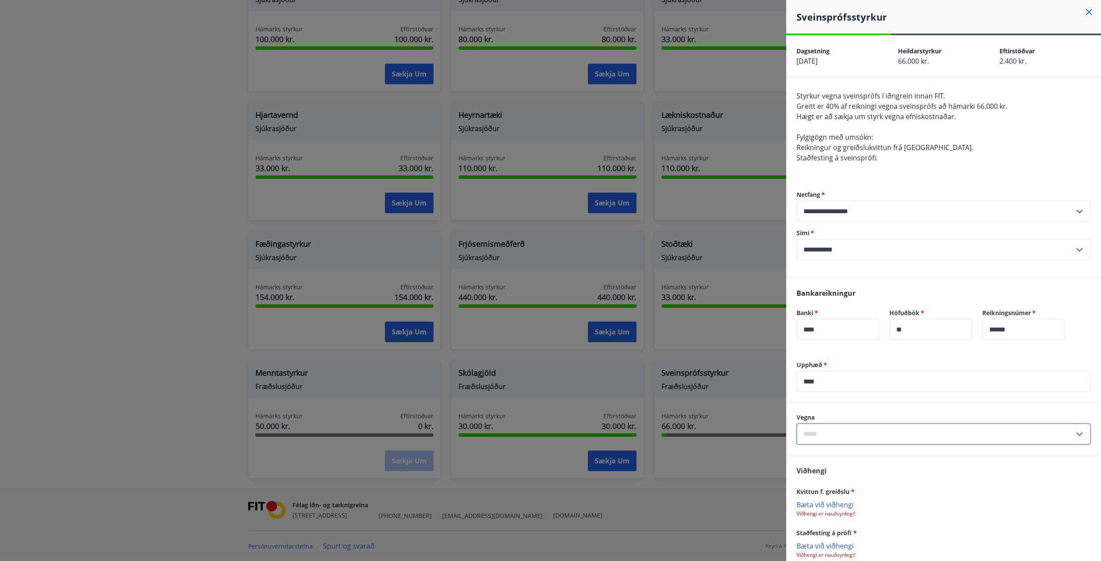
click at [830, 437] on input "text" at bounding box center [936, 434] width 278 height 21
click at [830, 430] on input "text" at bounding box center [936, 434] width 278 height 21
click at [1075, 434] on icon at bounding box center [1079, 434] width 10 height 10
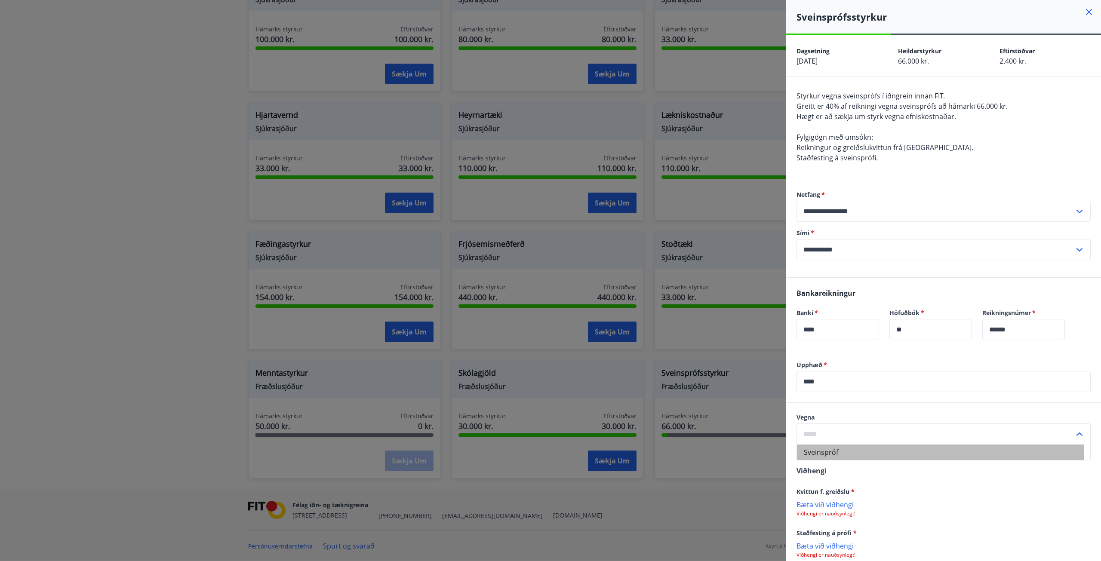
click at [826, 453] on li "Sveinspróf" at bounding box center [943, 452] width 293 height 15
type input "**********"
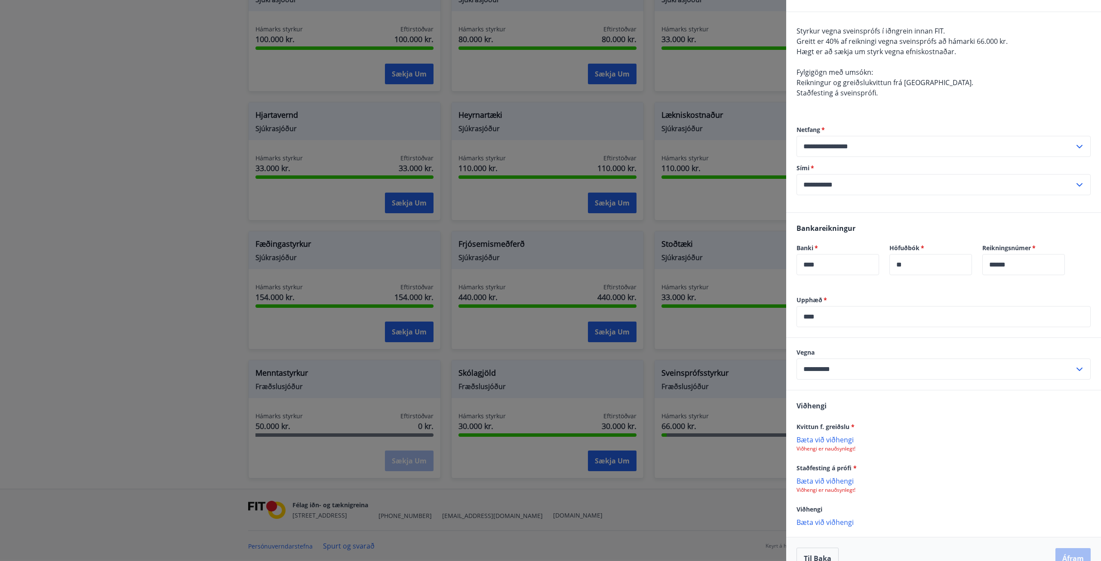
scroll to position [83, 0]
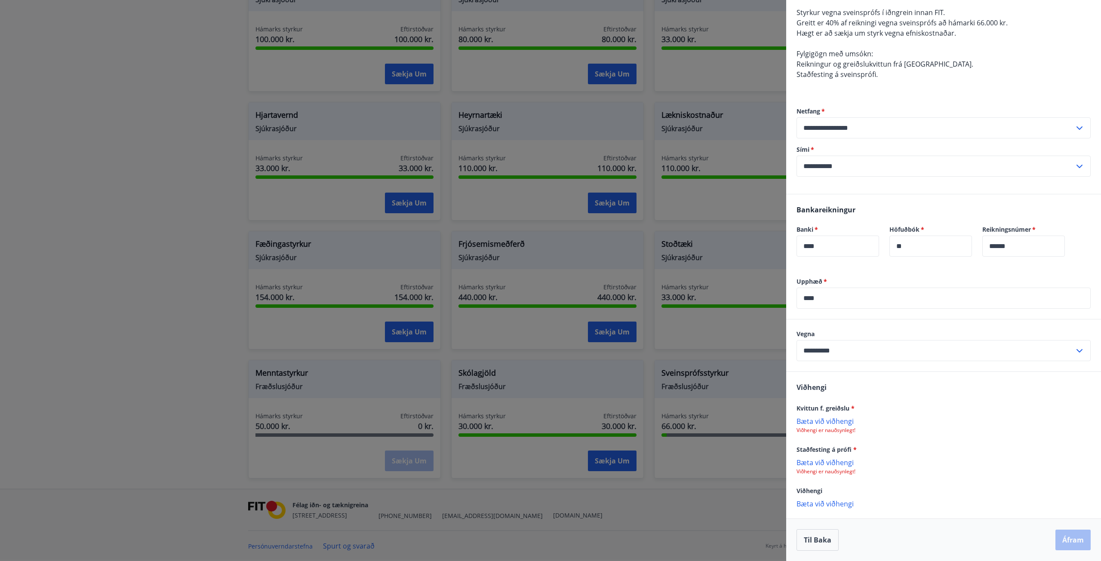
click at [827, 422] on p "Bæta við viðhengi" at bounding box center [944, 421] width 294 height 9
